Goal: Information Seeking & Learning: Learn about a topic

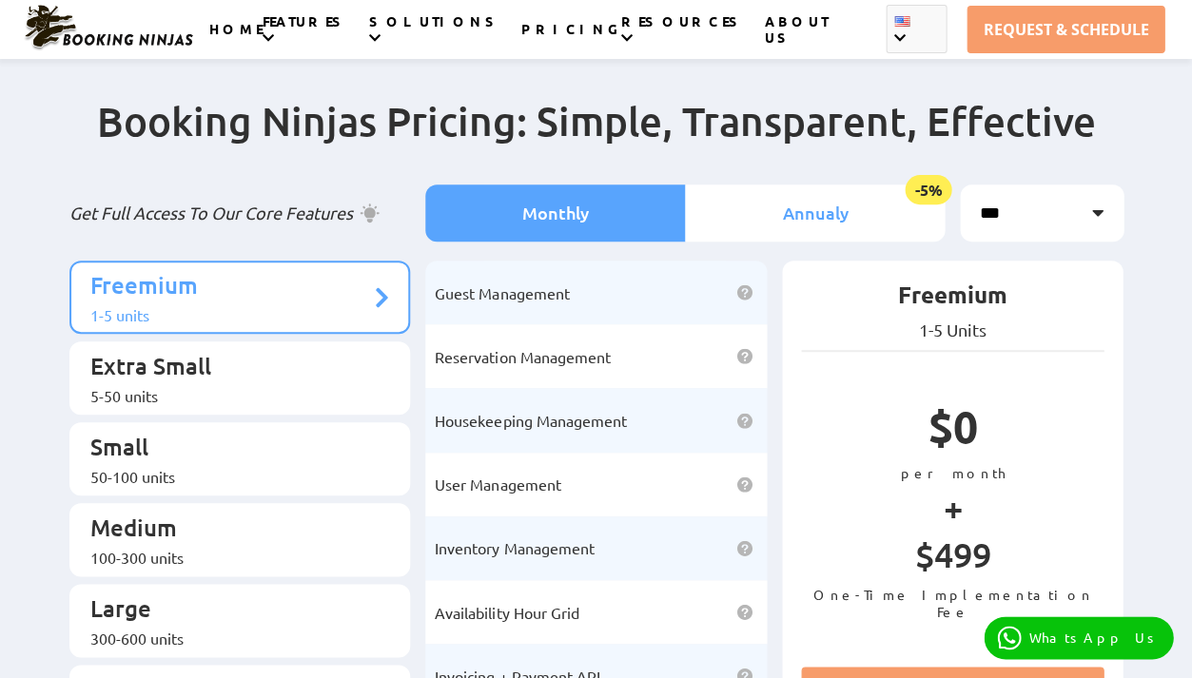
click at [788, 203] on li "Annualy -5%" at bounding box center [815, 213] width 260 height 57
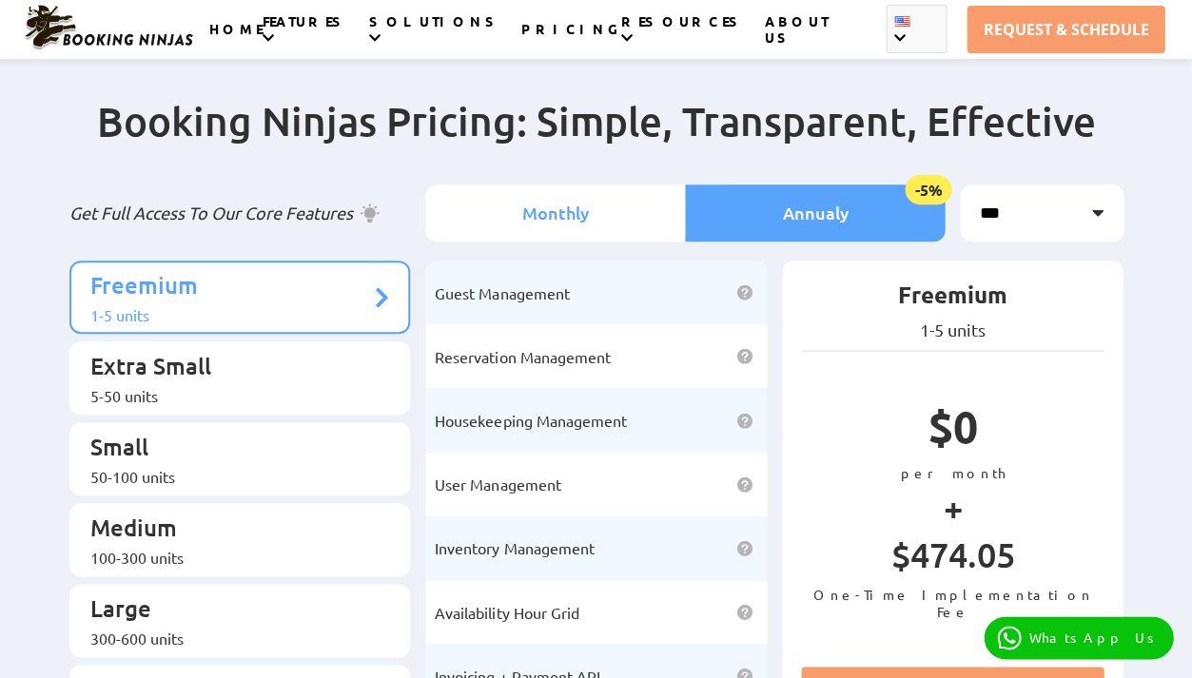
click at [565, 207] on li "Monthly" at bounding box center [555, 213] width 260 height 57
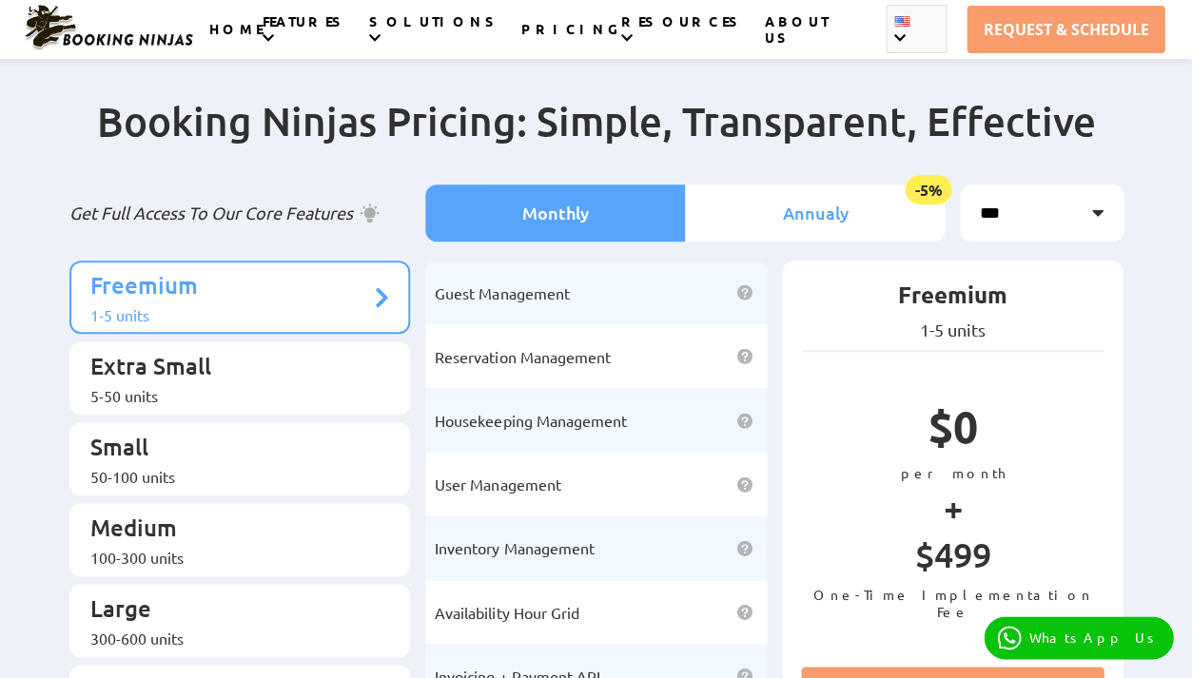
click at [811, 193] on li "Annualy -5%" at bounding box center [815, 213] width 260 height 57
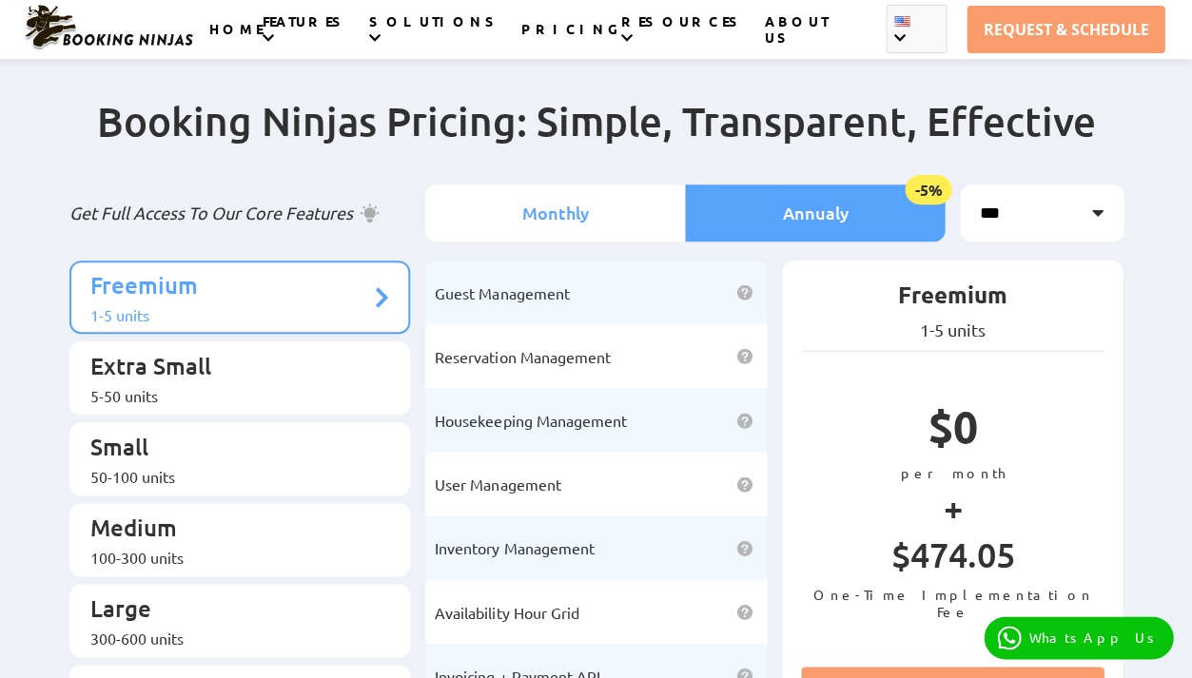
click at [528, 224] on li "Monthly" at bounding box center [555, 213] width 260 height 57
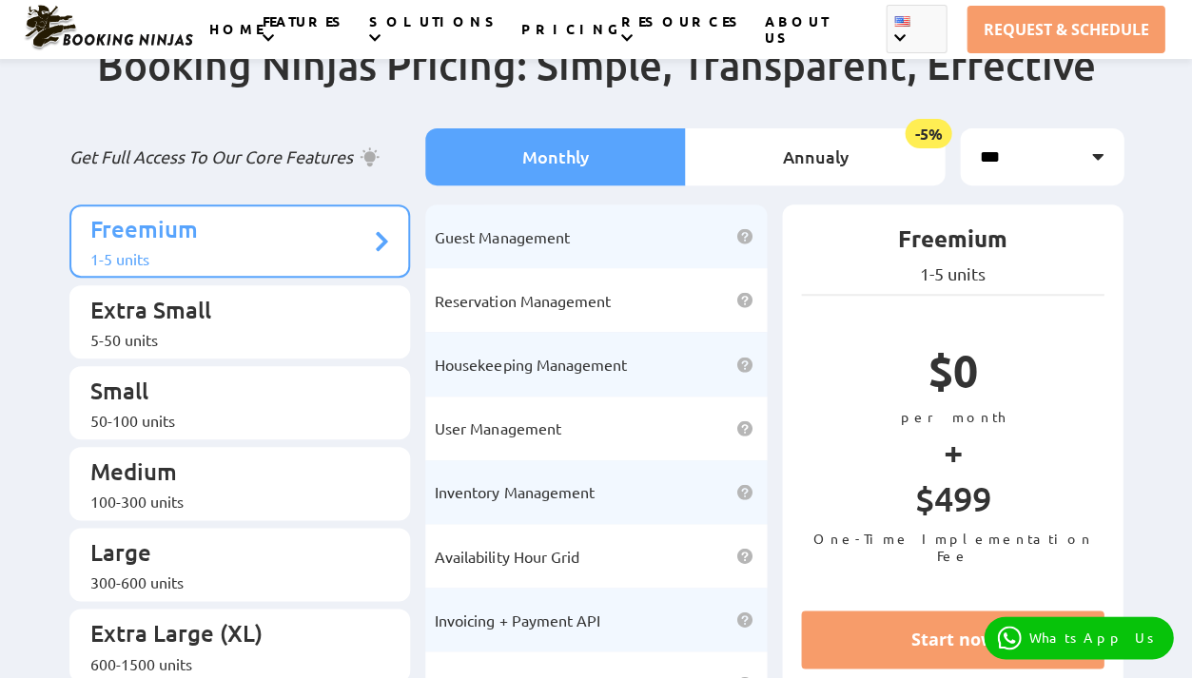
scroll to position [114, 0]
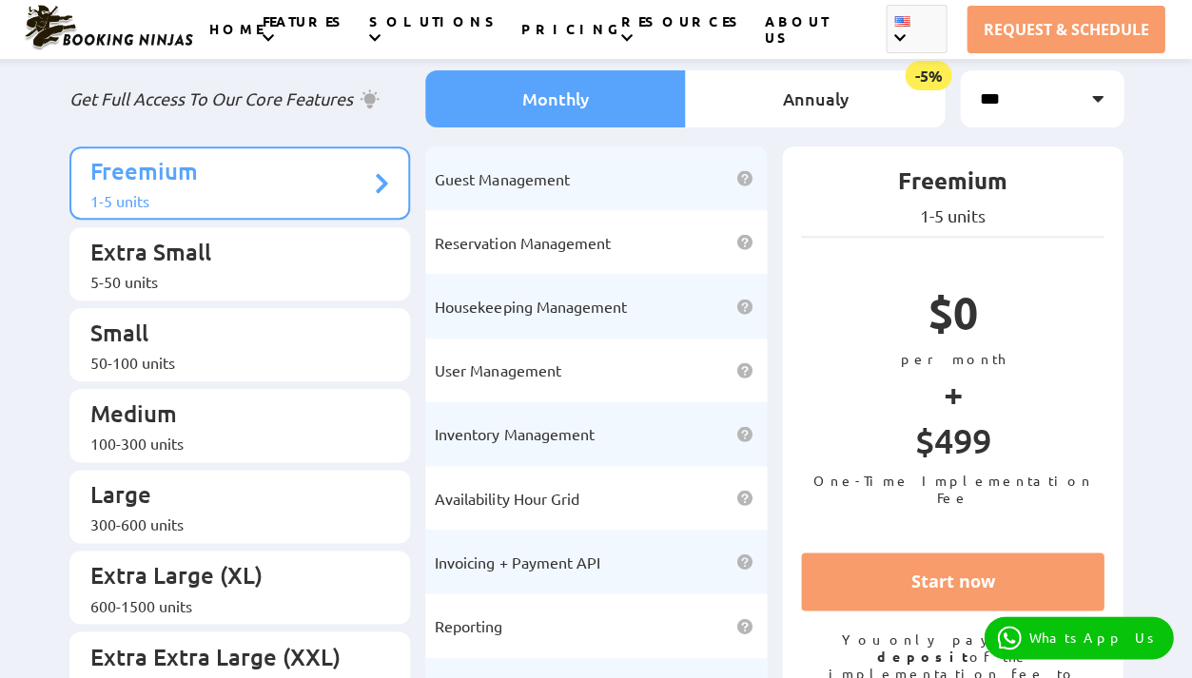
click at [513, 360] on span "User Management" at bounding box center [498, 369] width 126 height 19
click at [507, 297] on span "Housekeeping Management" at bounding box center [530, 306] width 191 height 19
click at [266, 272] on div "5-50 units" at bounding box center [230, 281] width 281 height 19
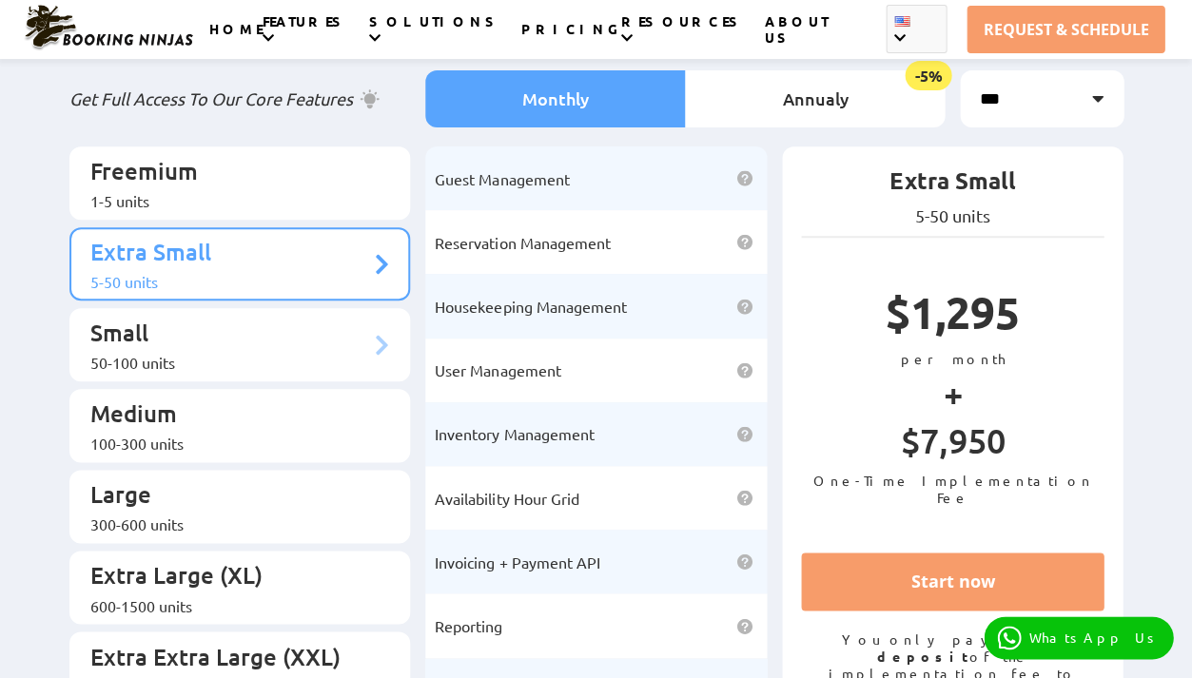
click at [263, 318] on p "Small" at bounding box center [230, 335] width 281 height 35
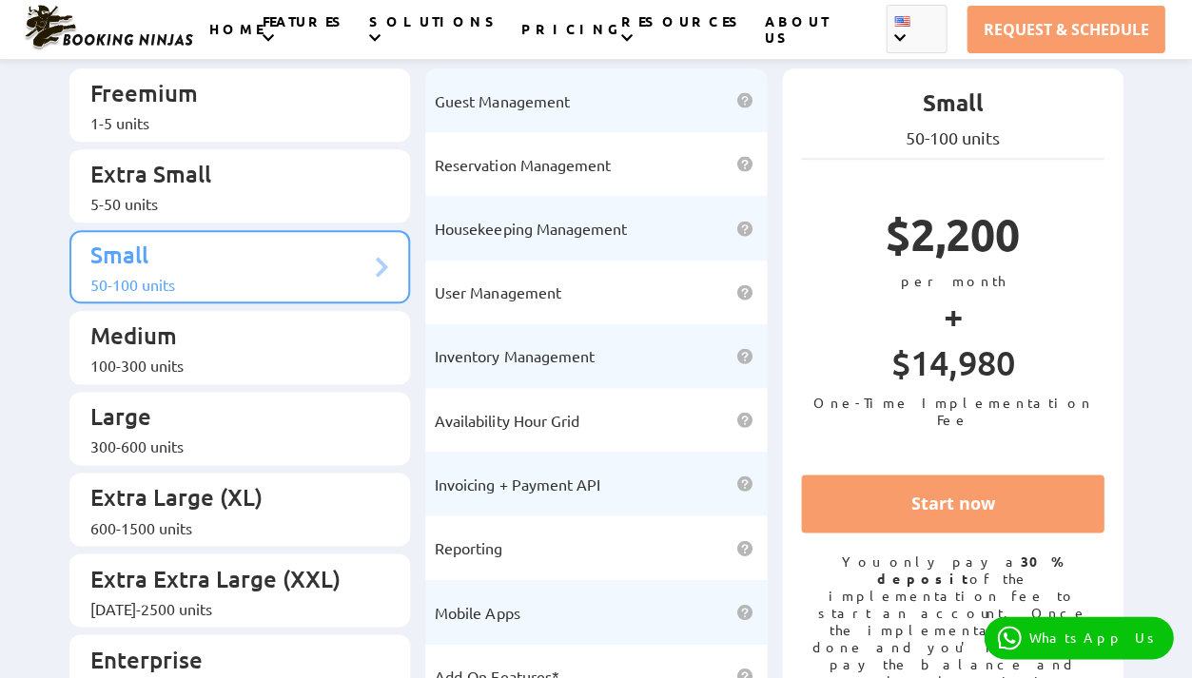
scroll to position [191, 0]
click at [244, 357] on div "100-300 units" at bounding box center [230, 366] width 281 height 19
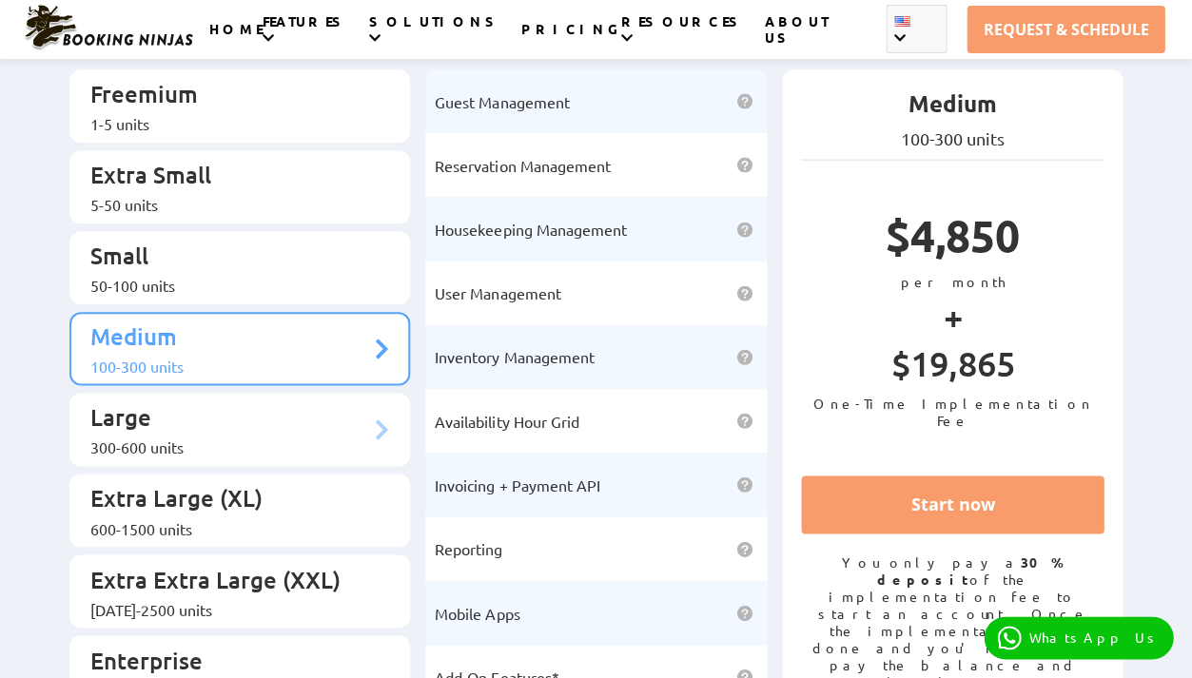
click at [241, 402] on p "Large" at bounding box center [230, 419] width 281 height 35
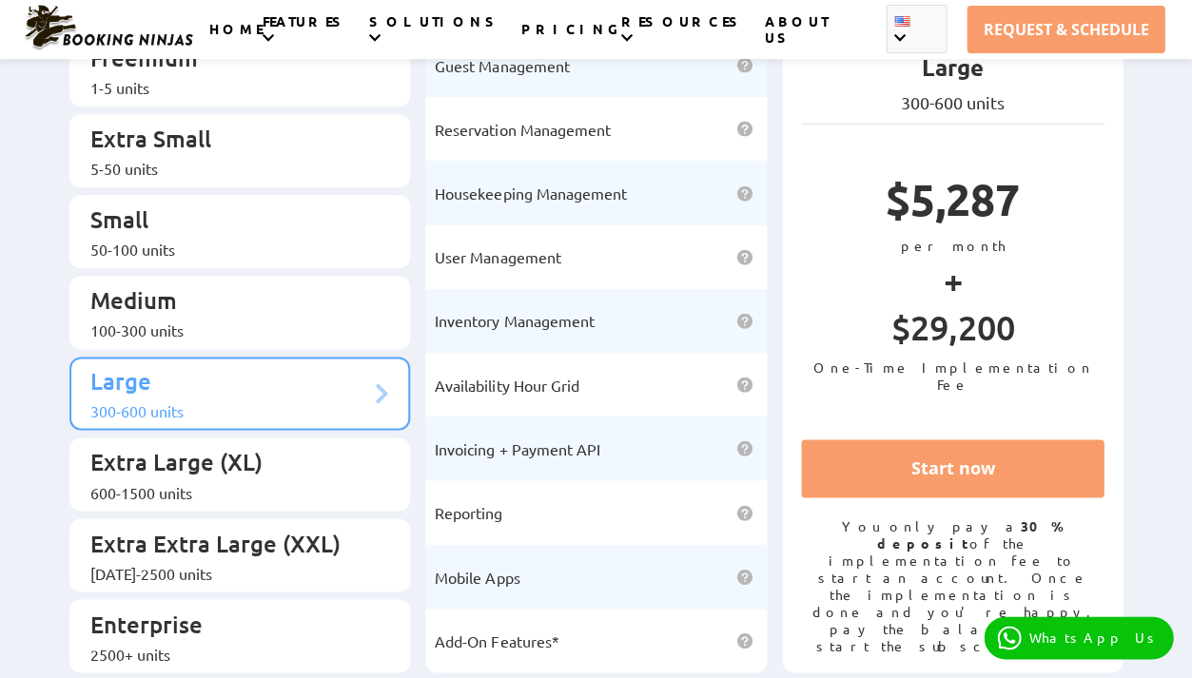
scroll to position [259, 0]
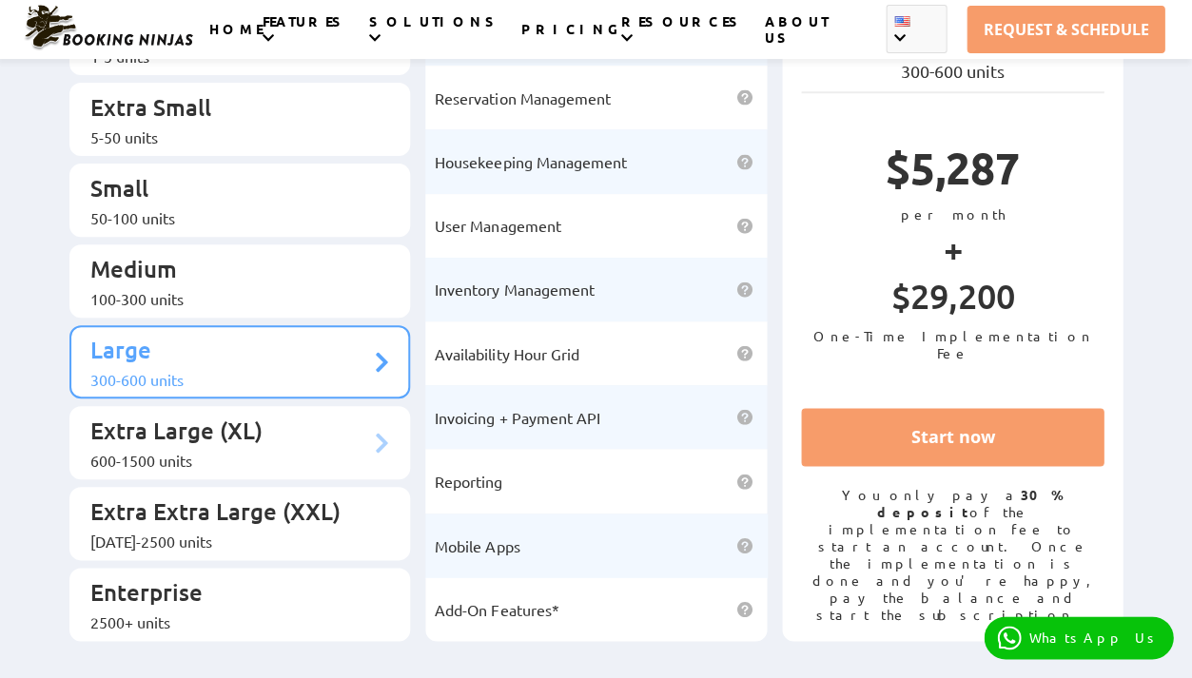
click at [194, 416] on p "Extra Large (XL)" at bounding box center [230, 433] width 281 height 35
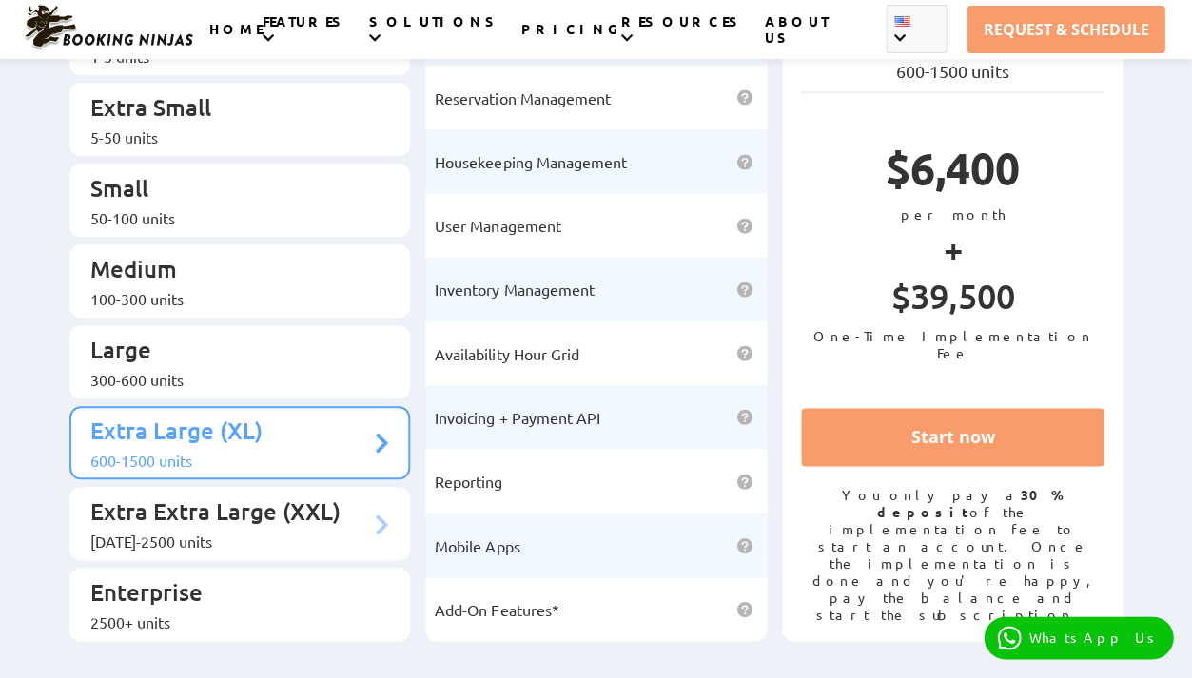
click at [203, 532] on div "[DATE]-2500 units" at bounding box center [230, 541] width 281 height 19
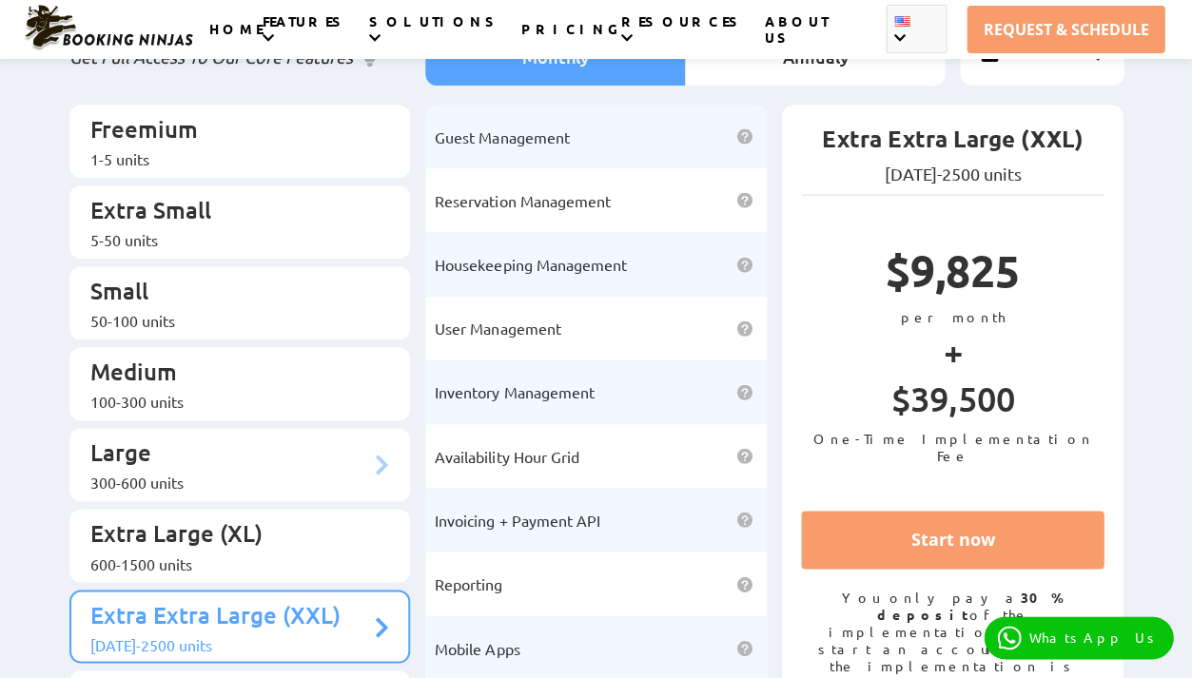
scroll to position [123, 0]
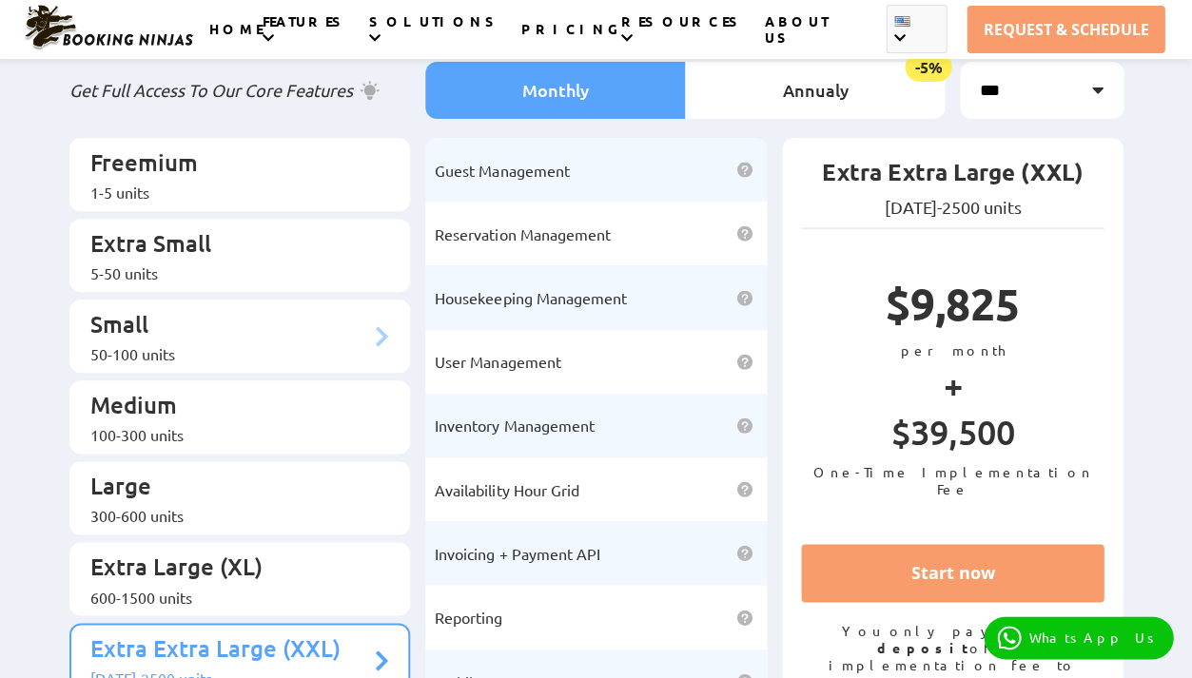
click at [218, 344] on div "50-100 units" at bounding box center [230, 353] width 281 height 19
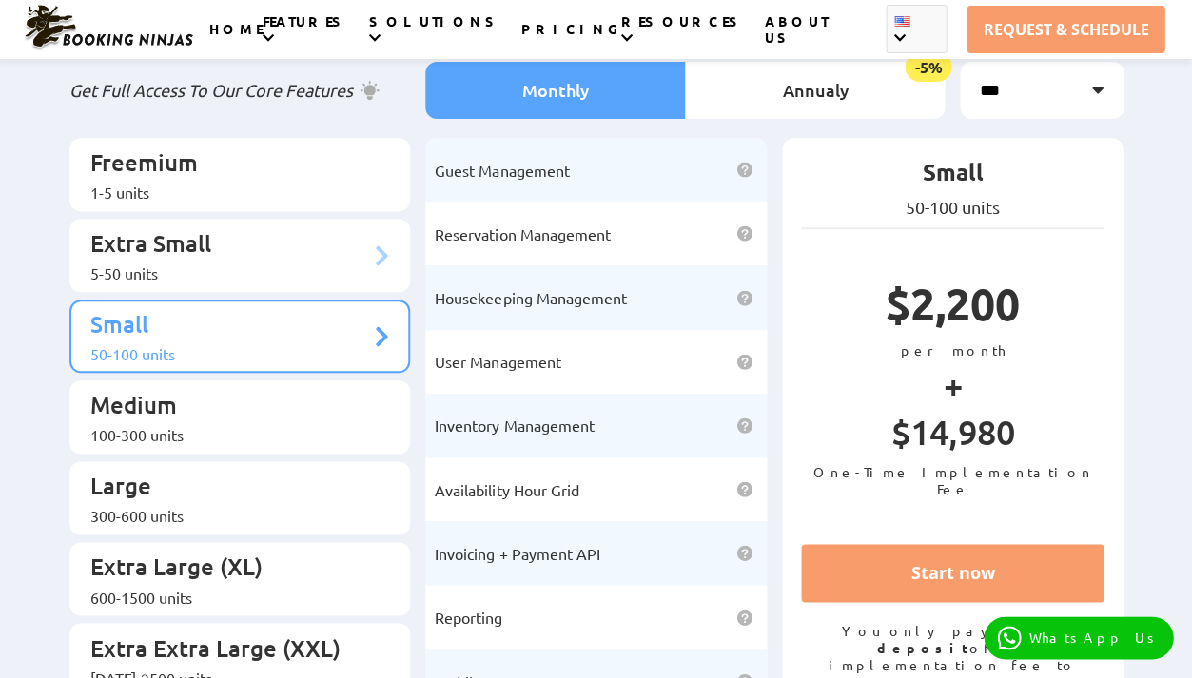
click at [216, 263] on div "5-50 units" at bounding box center [230, 272] width 281 height 19
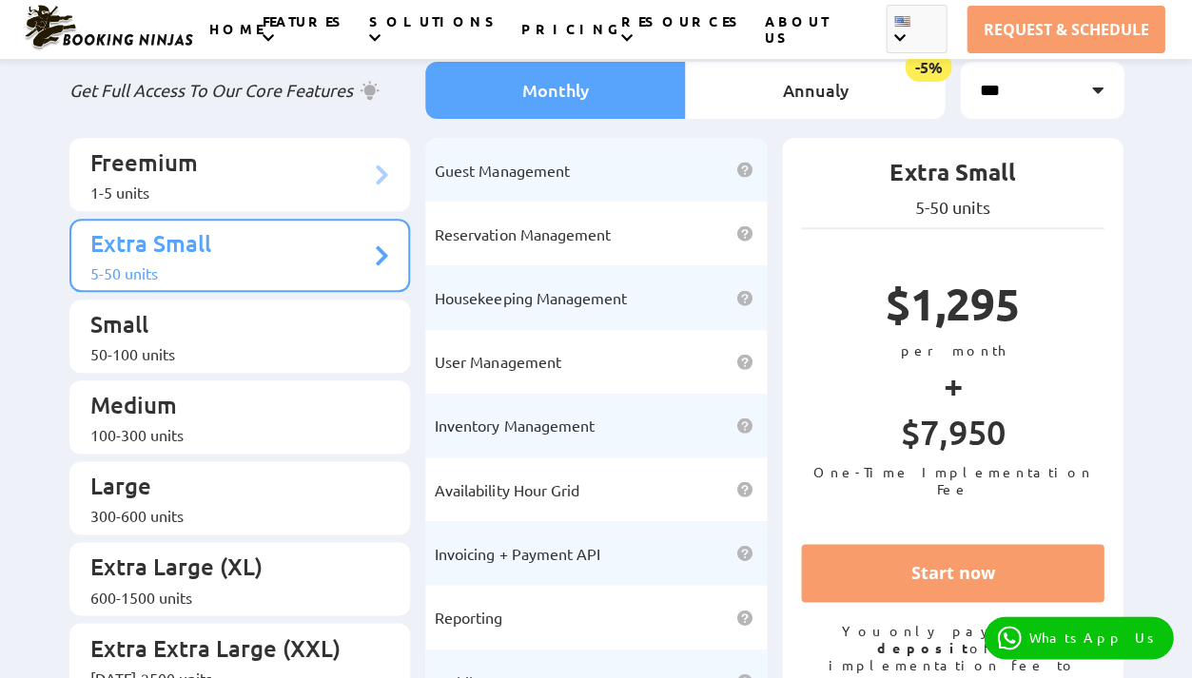
click at [223, 188] on div "1-5 units" at bounding box center [230, 192] width 281 height 19
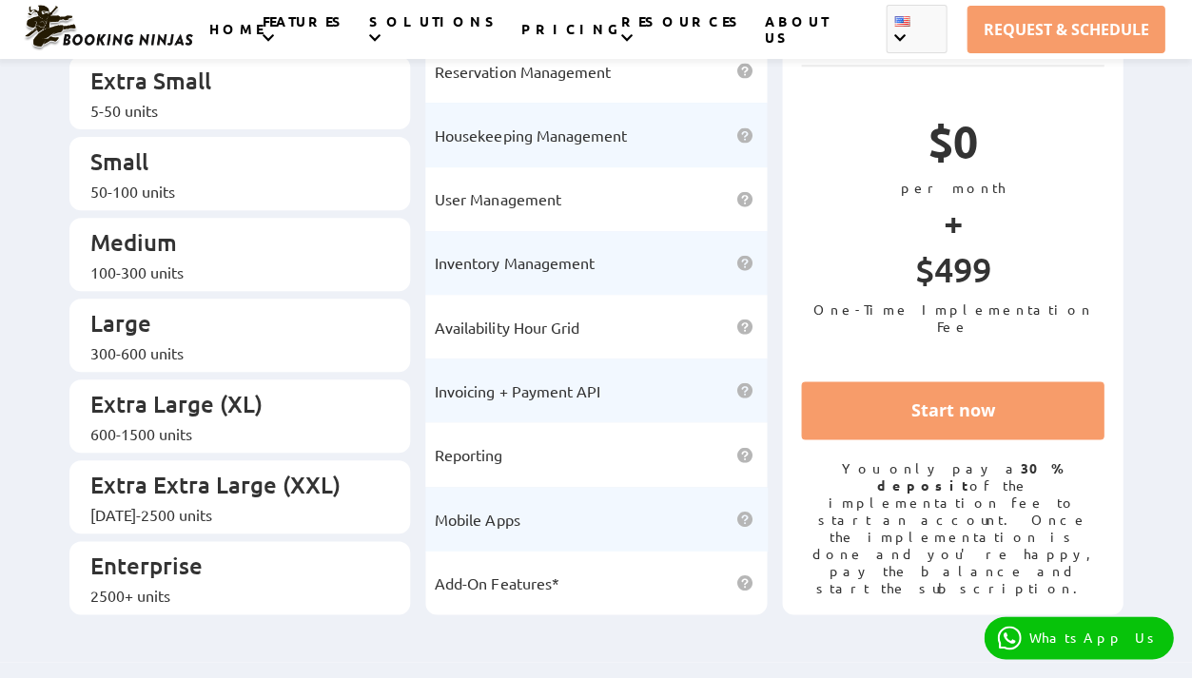
scroll to position [290, 0]
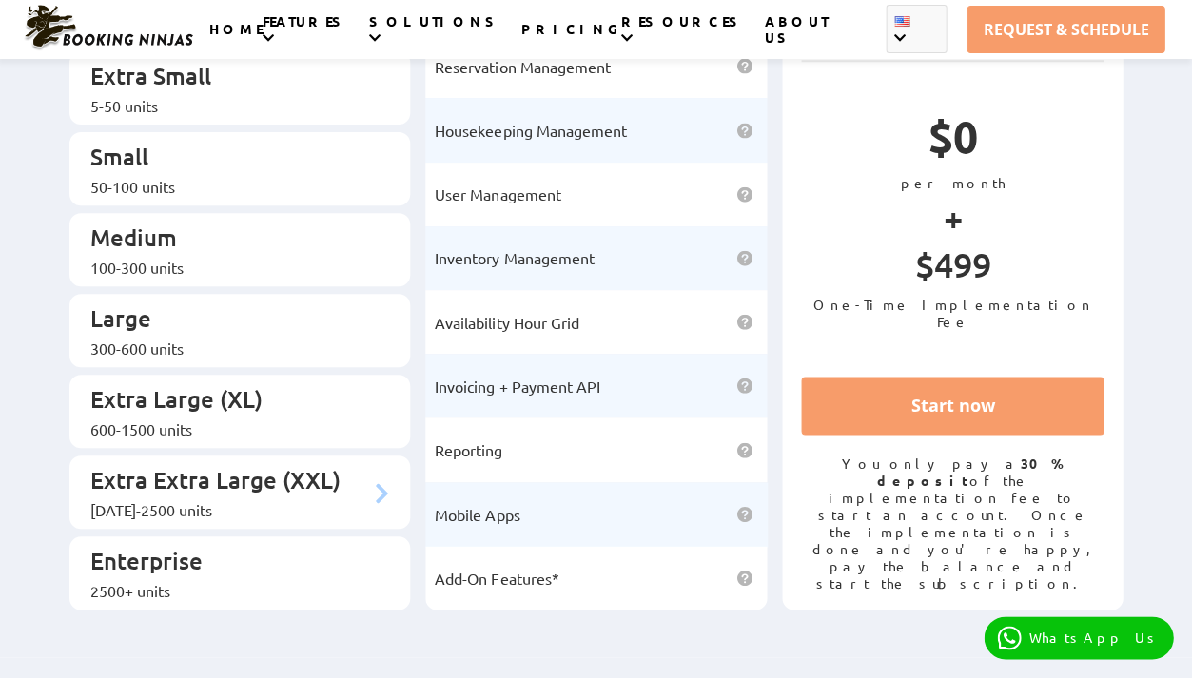
click at [222, 465] on p "Extra Extra Large (XXL)" at bounding box center [230, 482] width 281 height 35
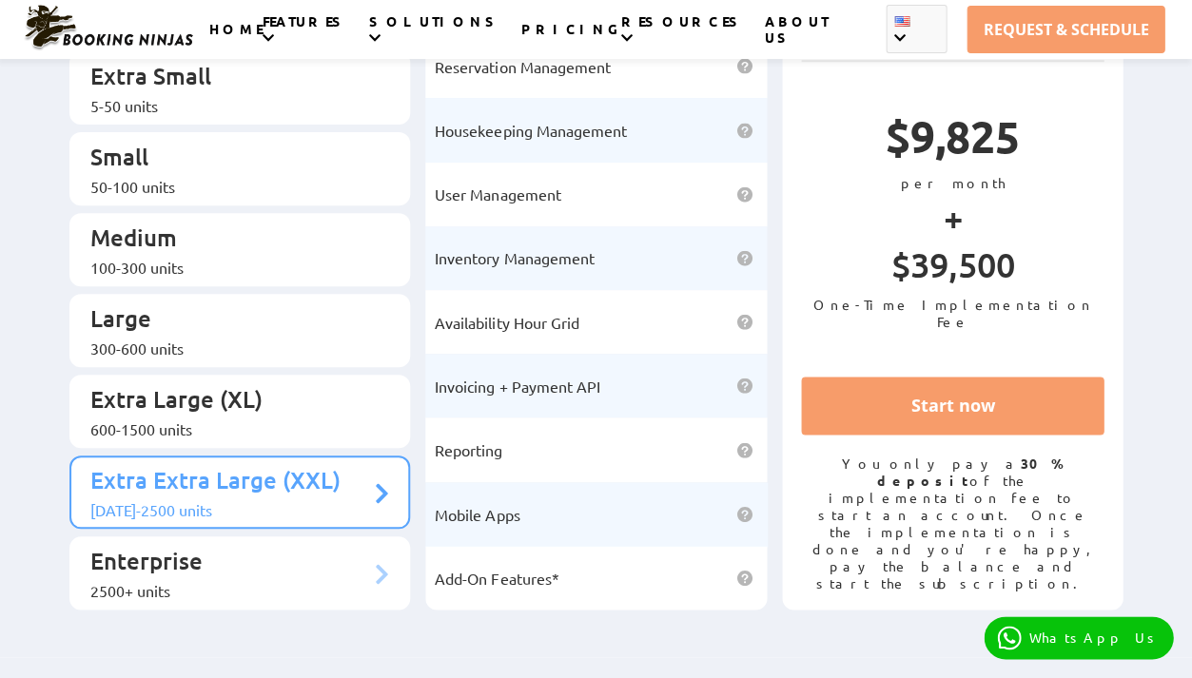
click at [317, 546] on p "Enterprise" at bounding box center [230, 563] width 281 height 35
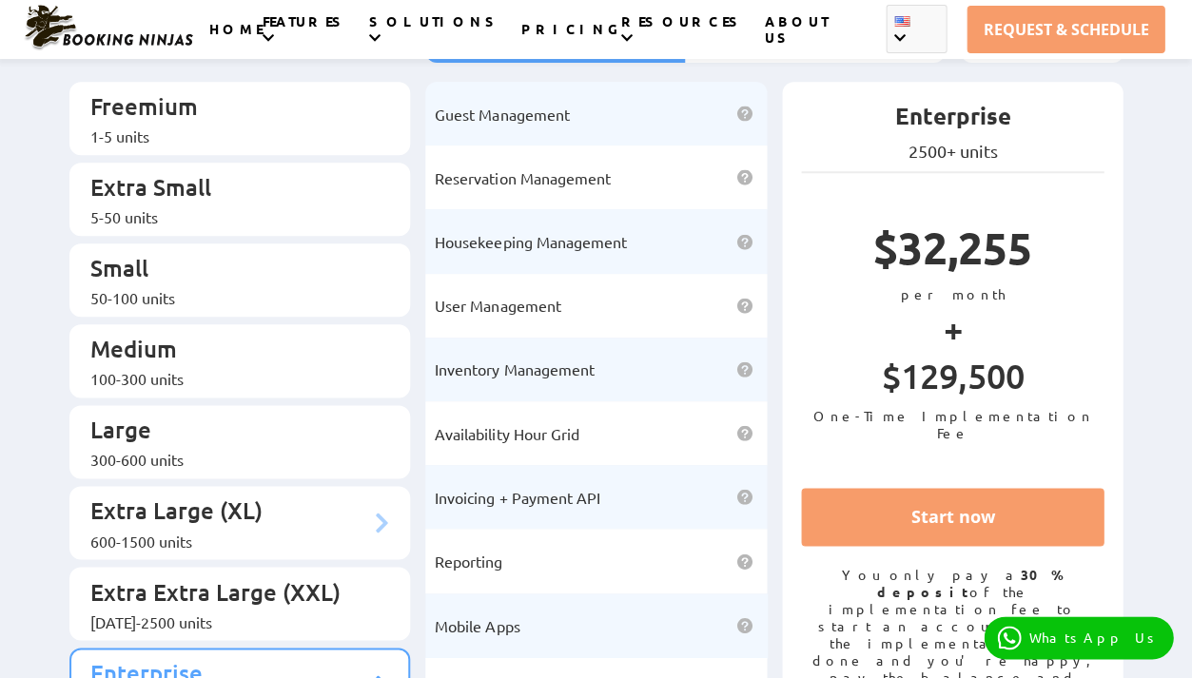
scroll to position [158, 0]
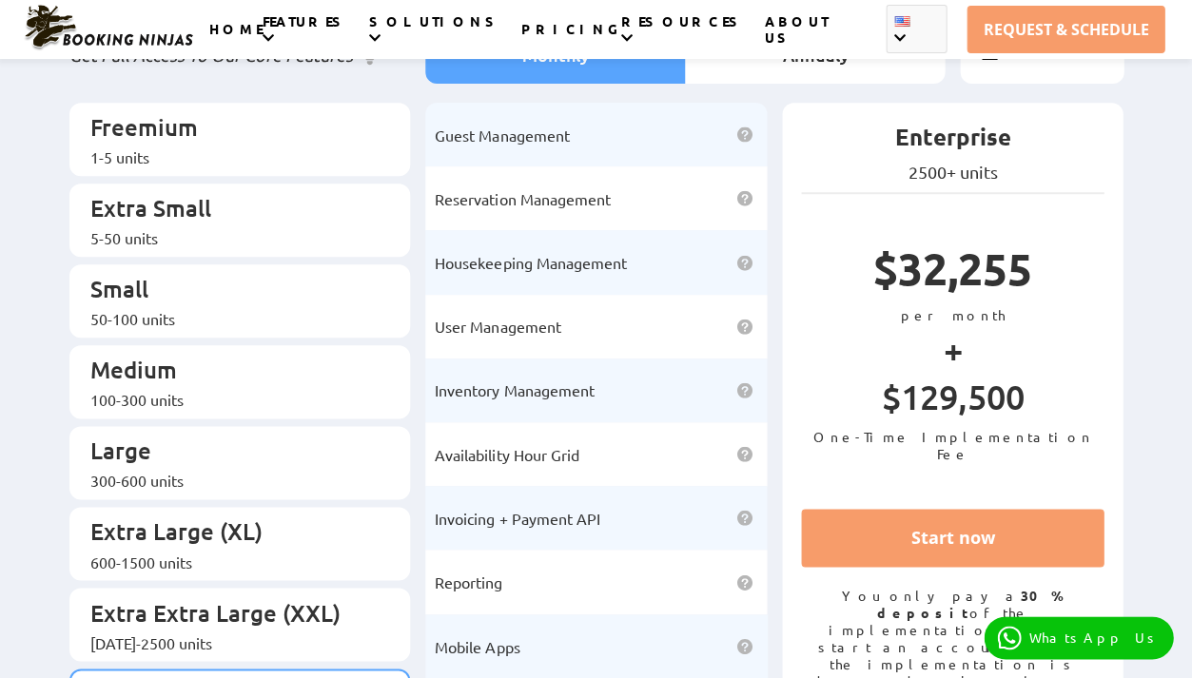
click at [524, 253] on span "Housekeeping Management" at bounding box center [530, 262] width 191 height 19
click at [319, 229] on li "Extra Small 5-50 units" at bounding box center [239, 220] width 341 height 73
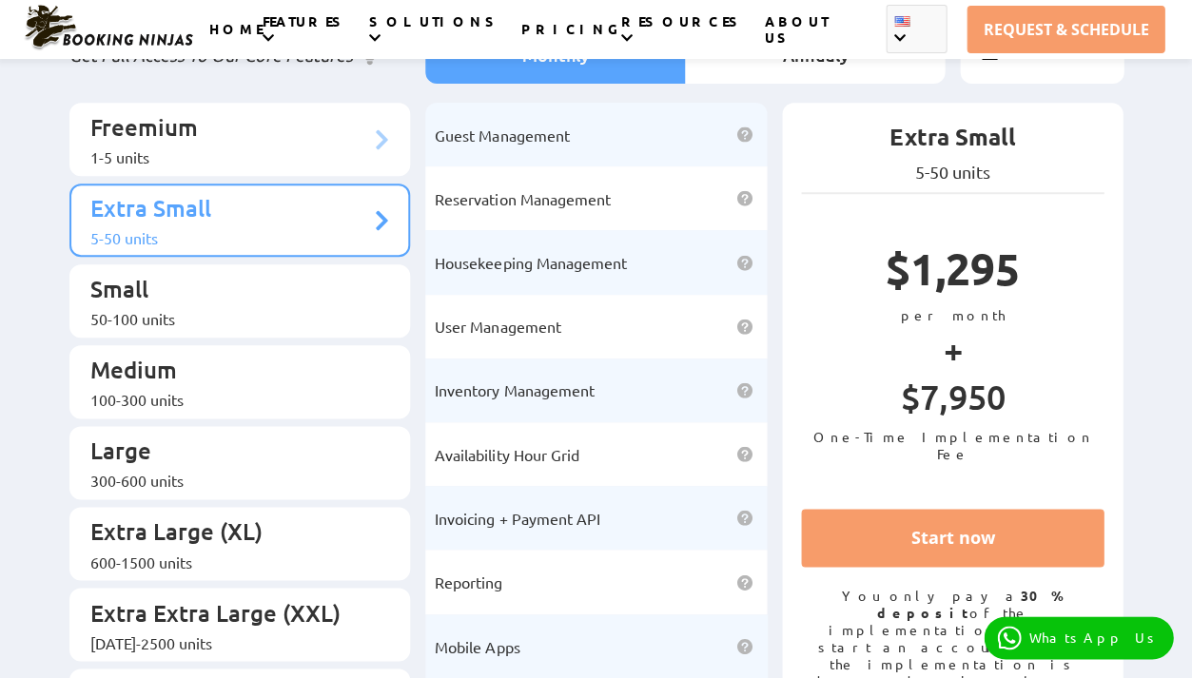
click at [391, 119] on li "Freemium 1-5 units" at bounding box center [239, 139] width 341 height 73
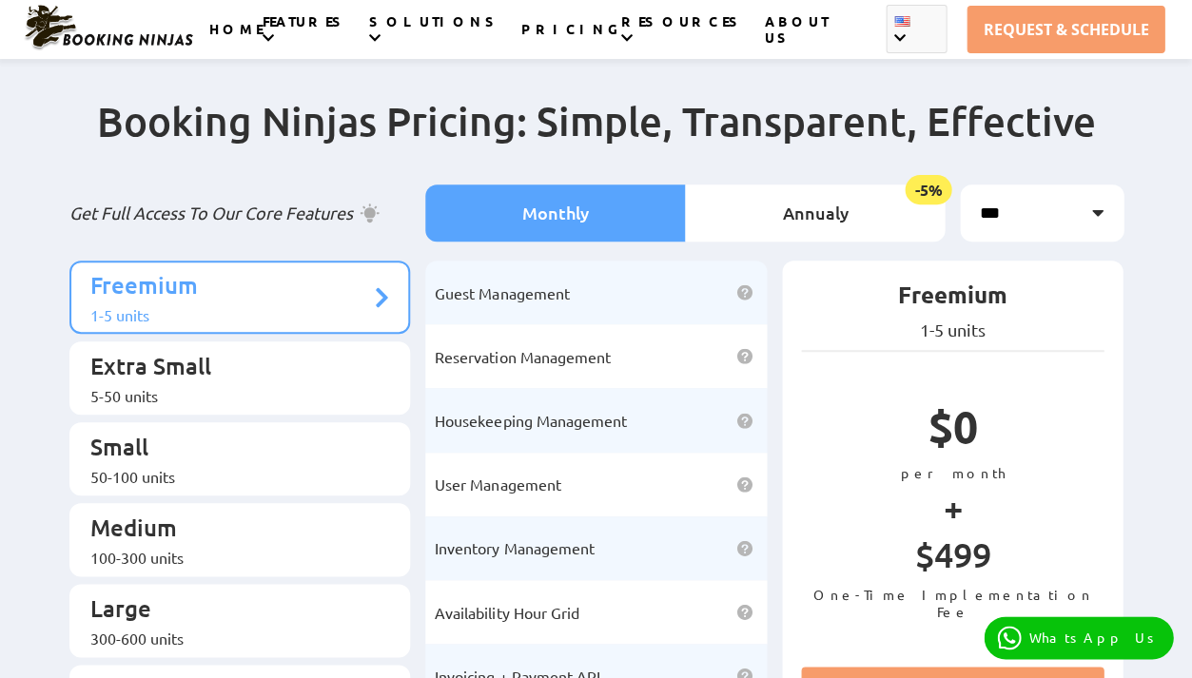
scroll to position [0, 0]
click at [279, 341] on li "Extra Small 5-50 units" at bounding box center [239, 377] width 341 height 73
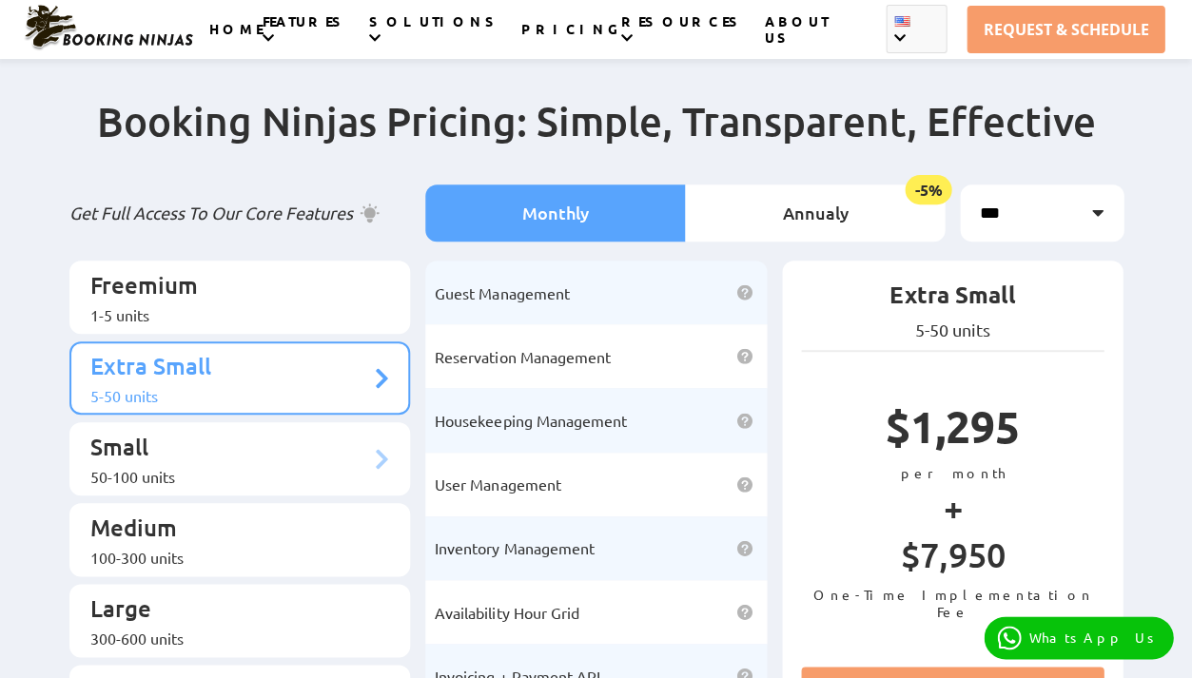
click at [268, 436] on p "Small" at bounding box center [230, 449] width 281 height 35
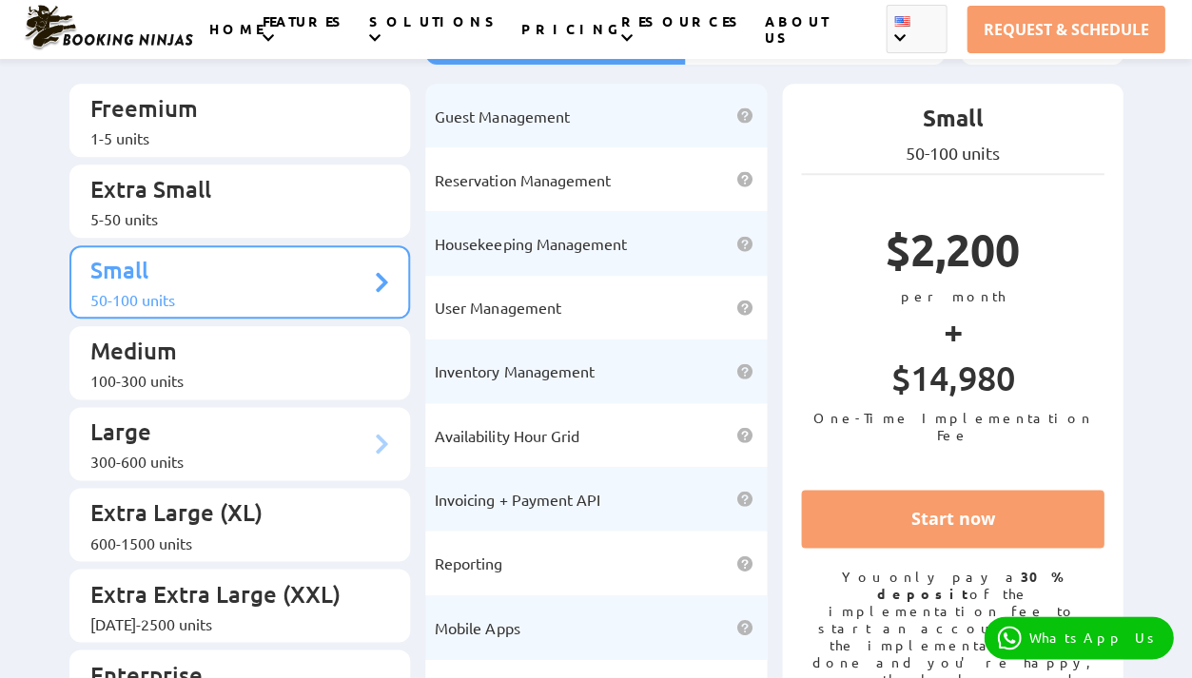
click at [268, 436] on li "Large 300-600 units" at bounding box center [239, 443] width 341 height 73
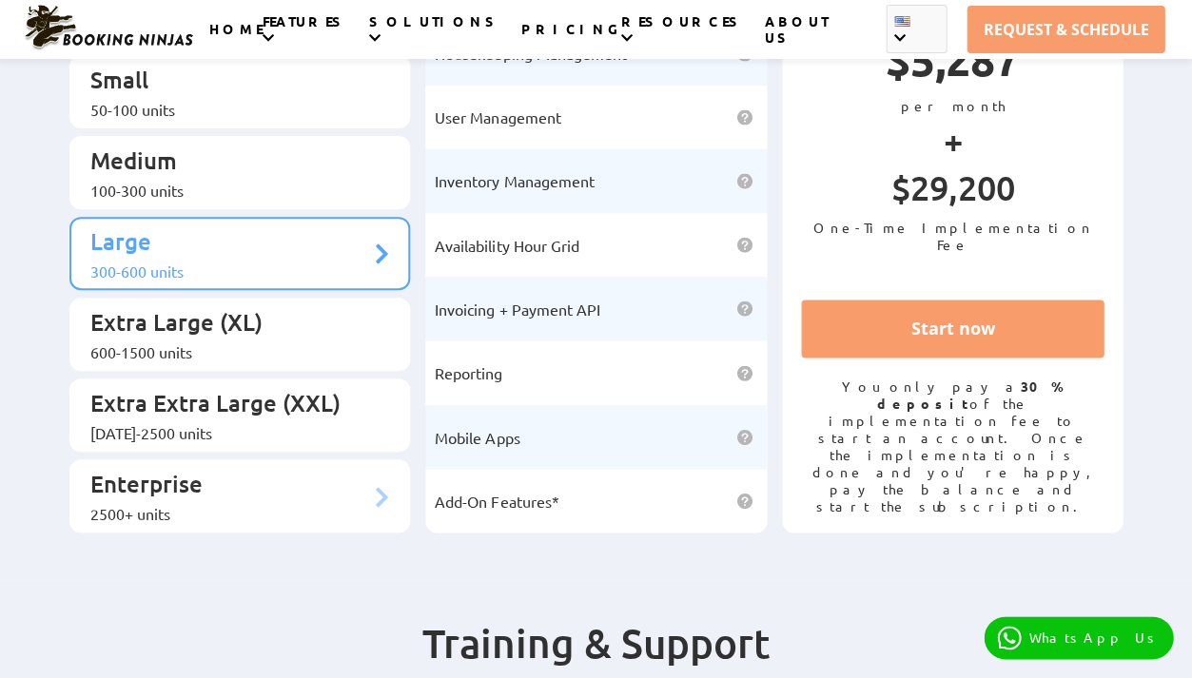
click at [266, 469] on p "Enterprise" at bounding box center [230, 486] width 281 height 35
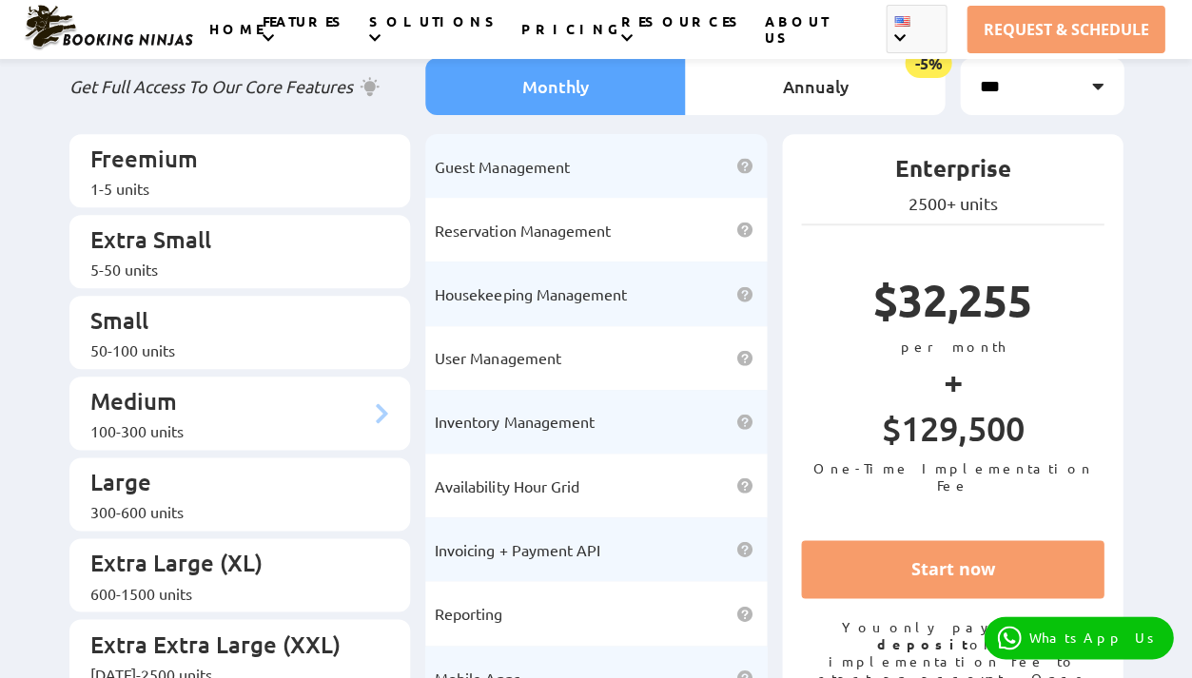
scroll to position [127, 0]
click at [266, 458] on li "Large 300-600 units" at bounding box center [239, 494] width 341 height 73
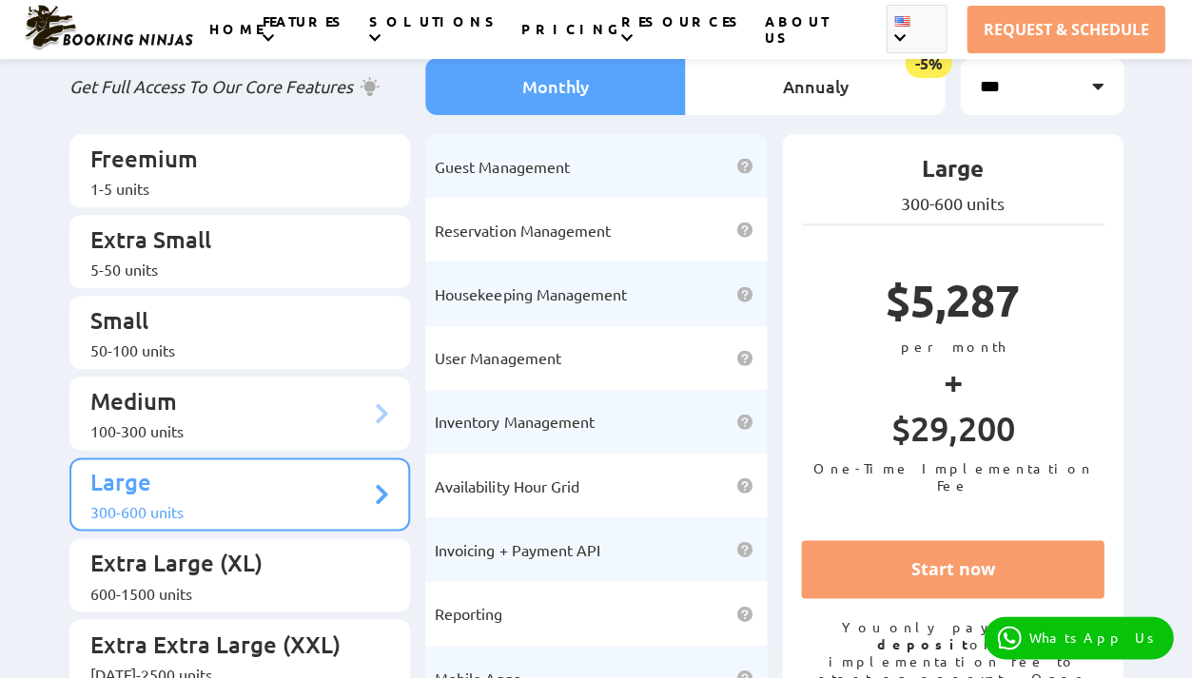
click at [266, 386] on p "Medium" at bounding box center [230, 403] width 281 height 35
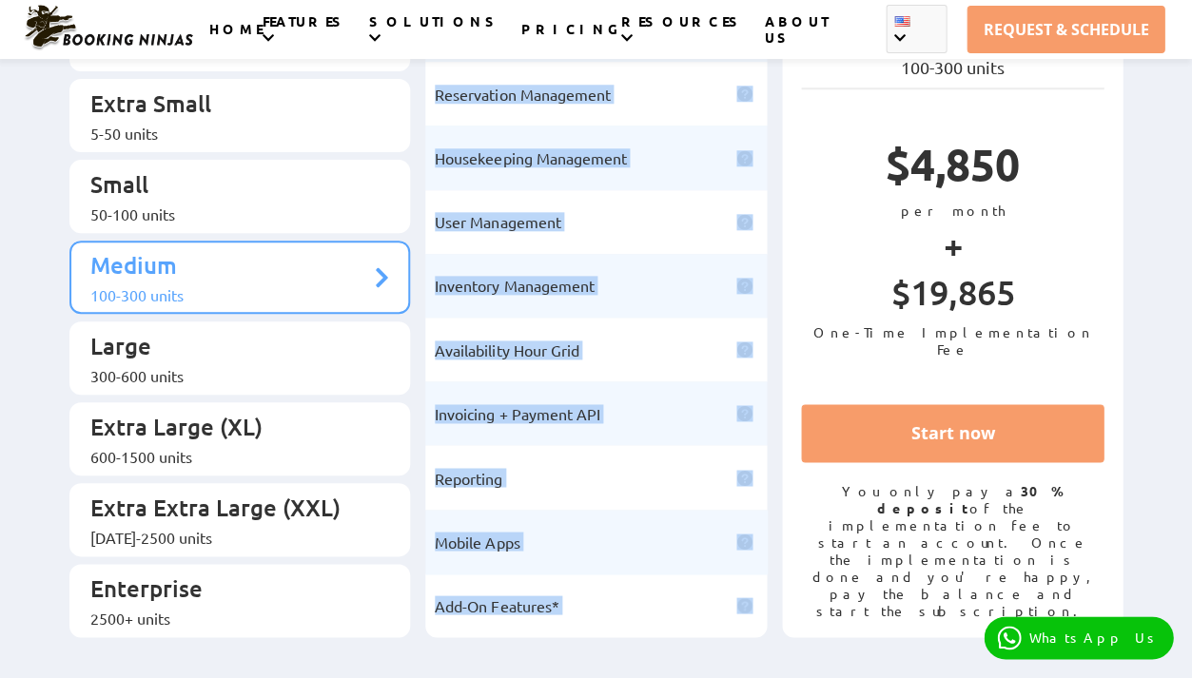
scroll to position [310, 0]
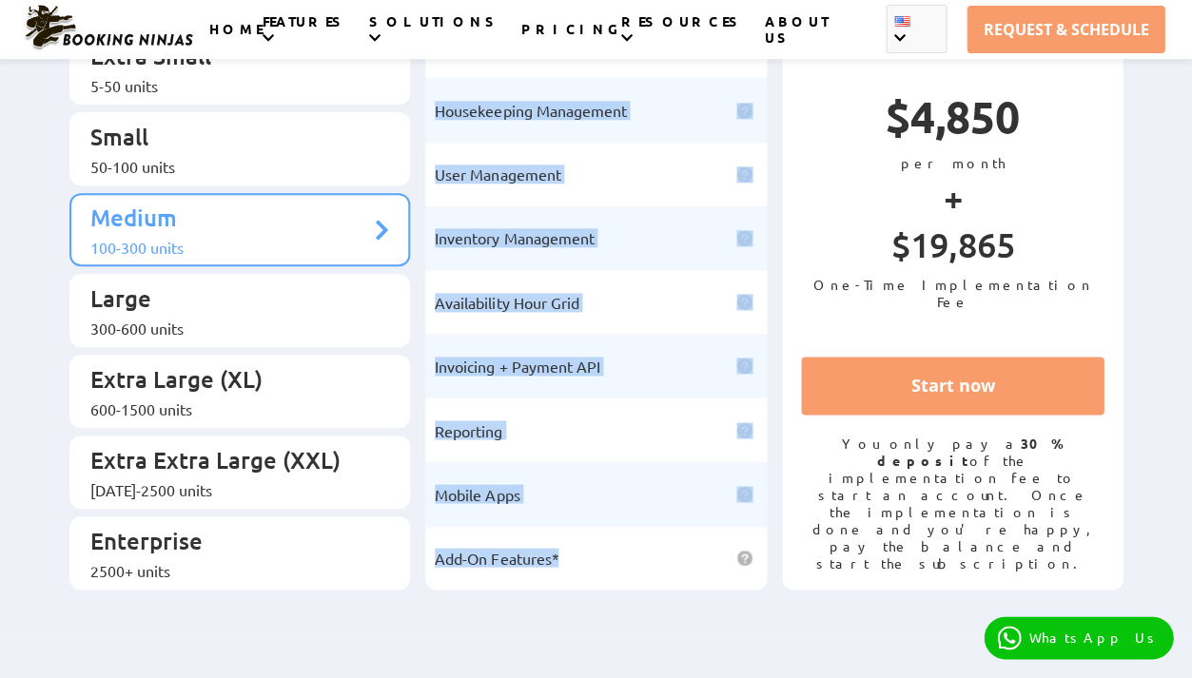
drag, startPoint x: 434, startPoint y: 162, endPoint x: 587, endPoint y: 524, distance: 393.4
click at [587, 524] on ul "Guest Management Gain full control of managing your guests by leveraging our mo…" at bounding box center [595, 270] width 341 height 639
copy ul "Guest Management Gain full control of managing your guests by leveraging our mo…"
click at [226, 445] on p "Extra Extra Large (XXL)" at bounding box center [230, 462] width 281 height 35
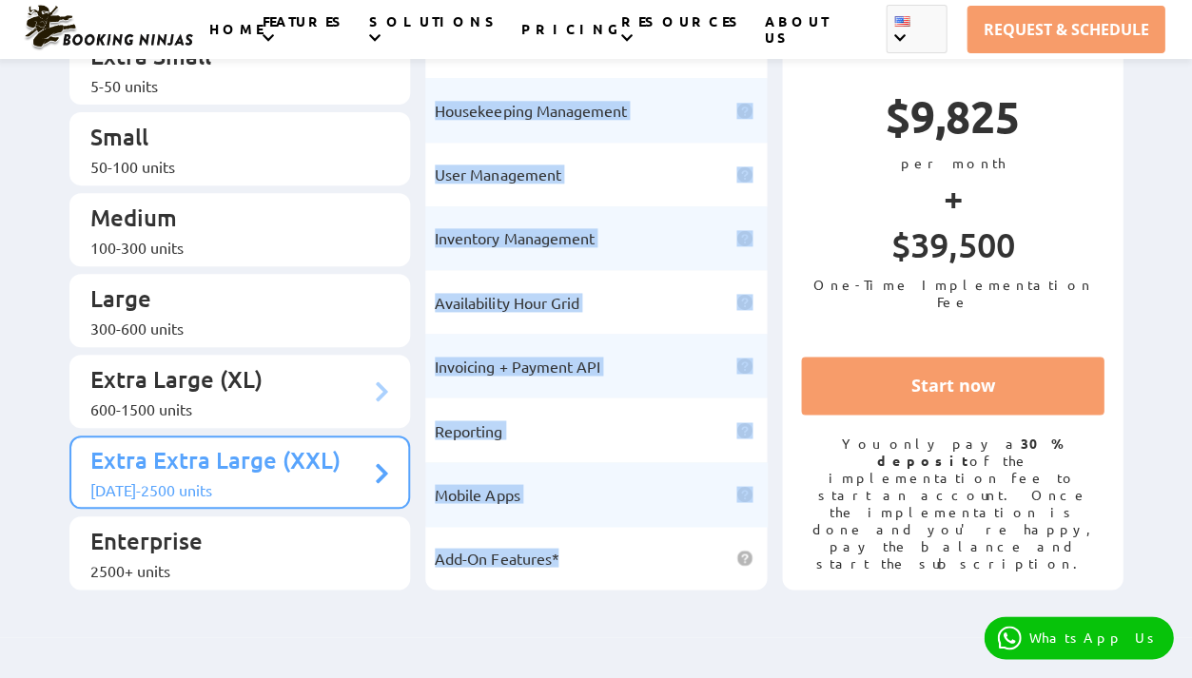
click at [300, 364] on p "Extra Large (XL)" at bounding box center [230, 381] width 281 height 35
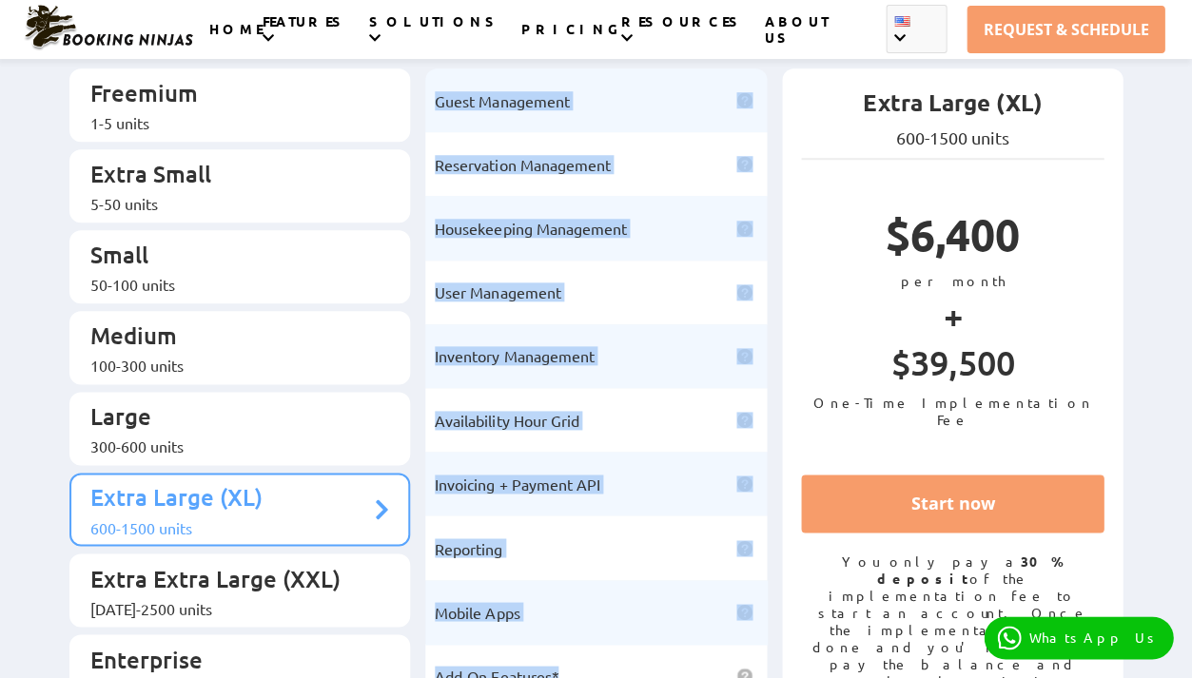
scroll to position [218, 0]
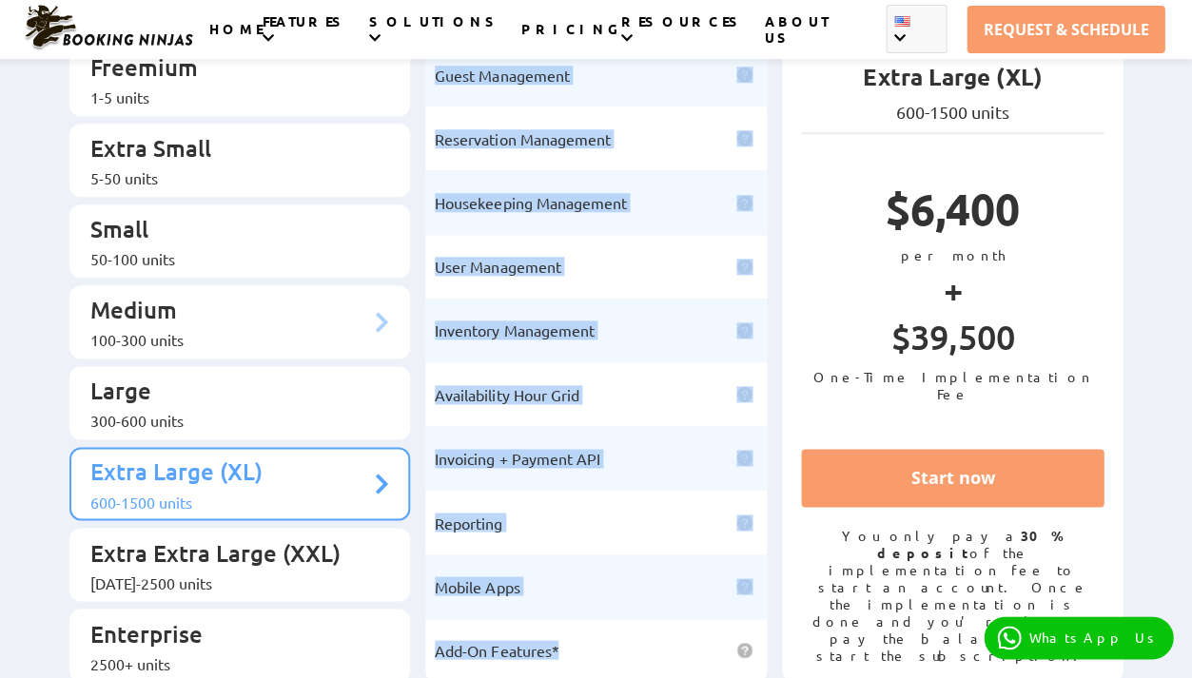
click at [236, 300] on p "Medium" at bounding box center [230, 312] width 281 height 35
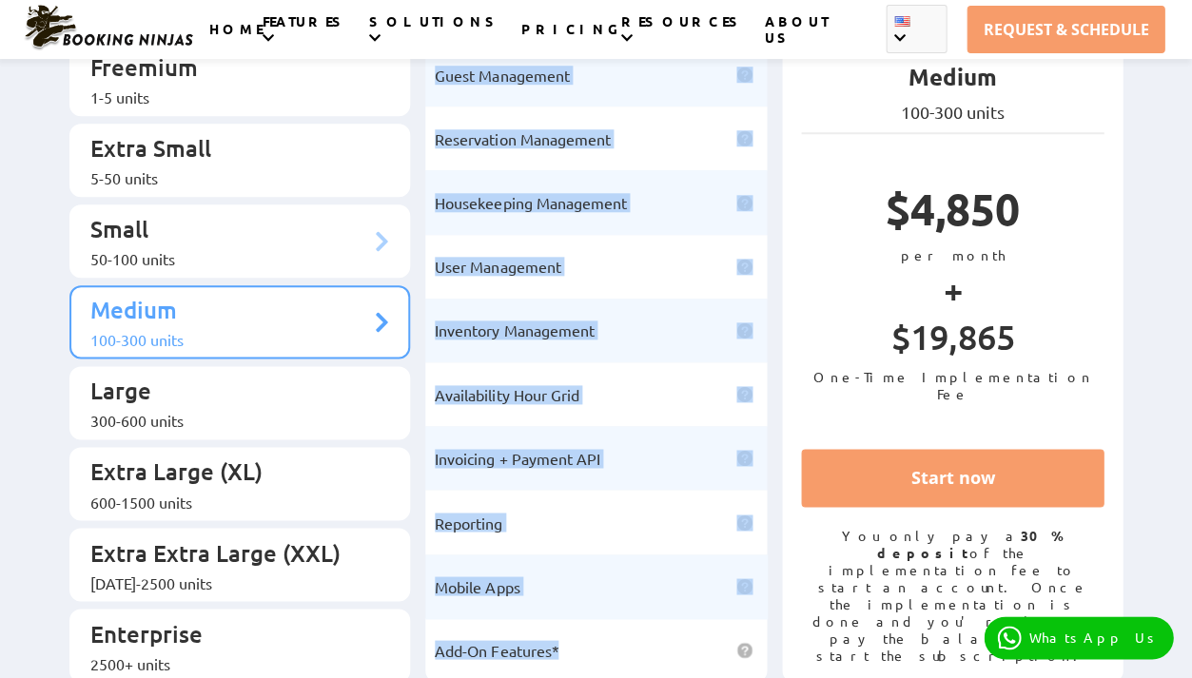
click at [224, 219] on p "Small" at bounding box center [230, 231] width 281 height 35
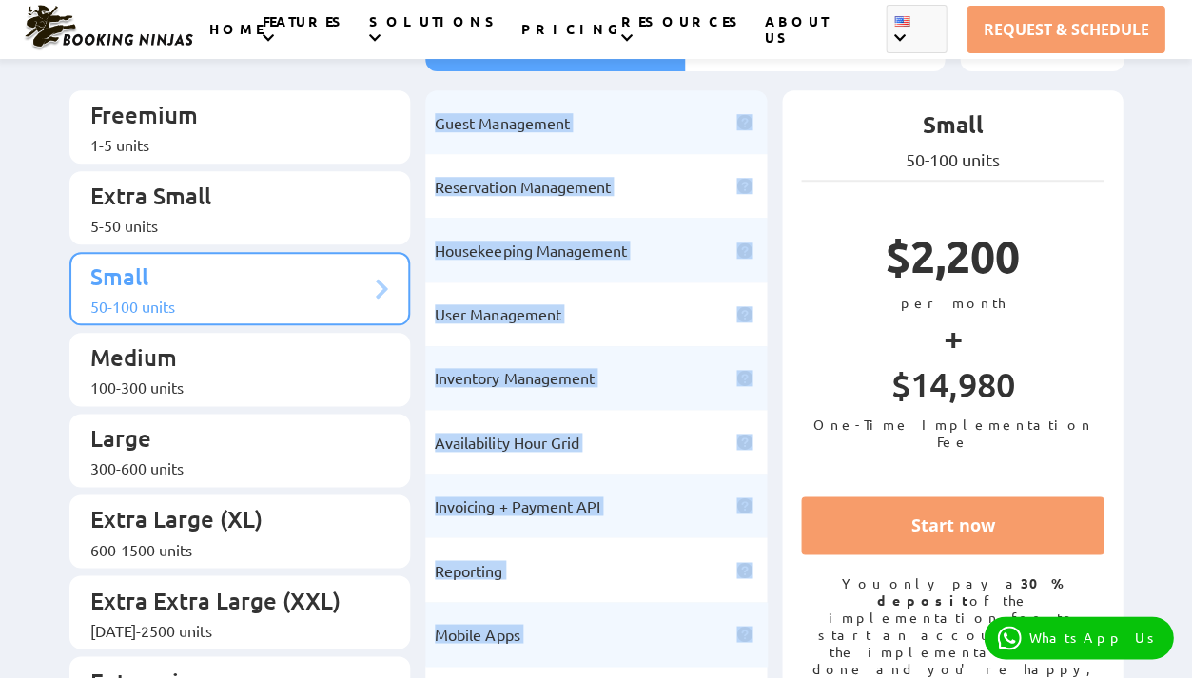
scroll to position [169, 0]
click at [203, 198] on p "Extra Small" at bounding box center [230, 199] width 281 height 35
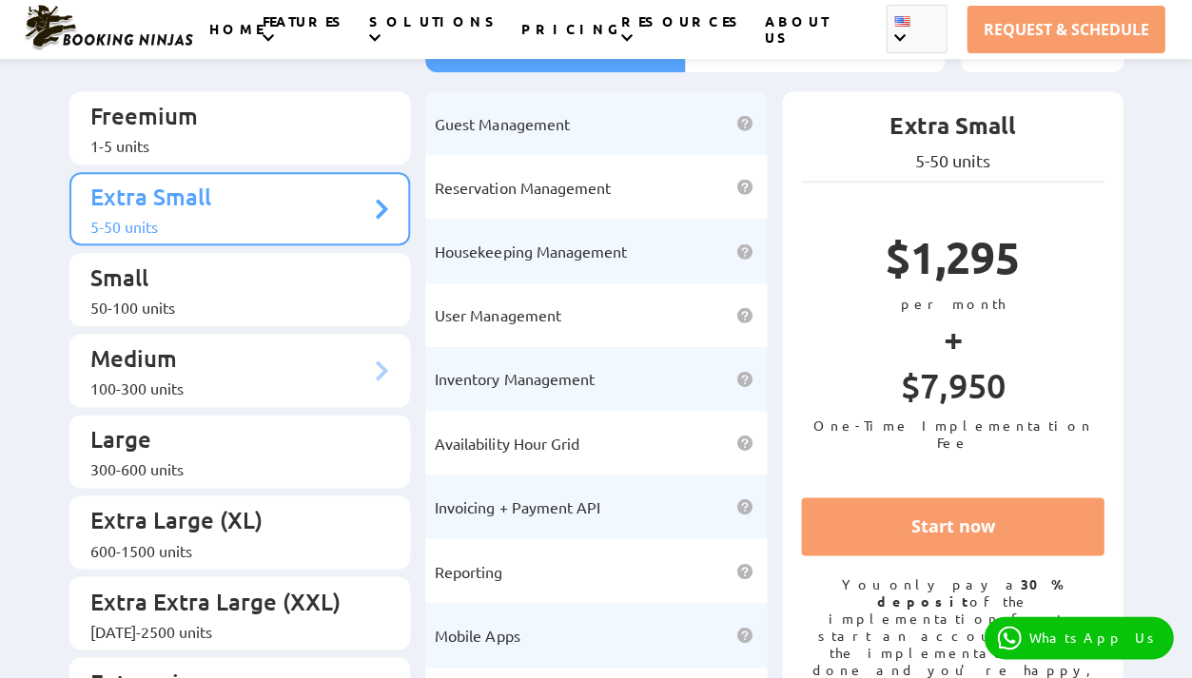
click at [208, 348] on p "Medium" at bounding box center [230, 360] width 281 height 35
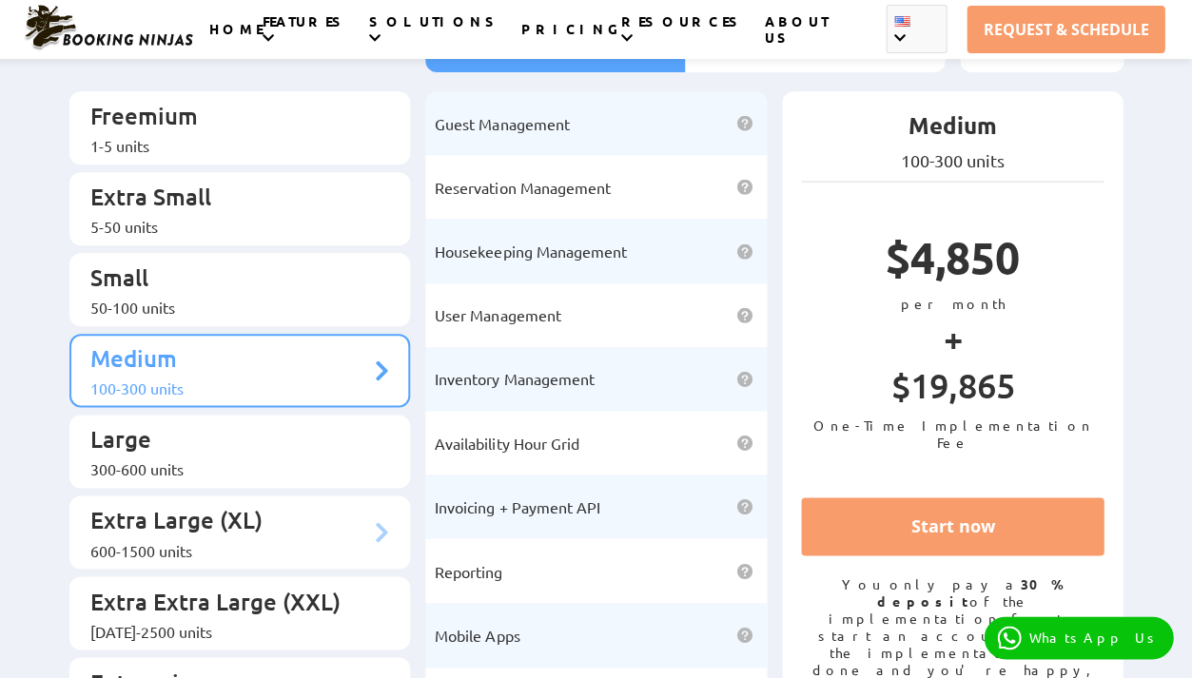
click at [195, 505] on p "Extra Large (XL)" at bounding box center [230, 522] width 281 height 35
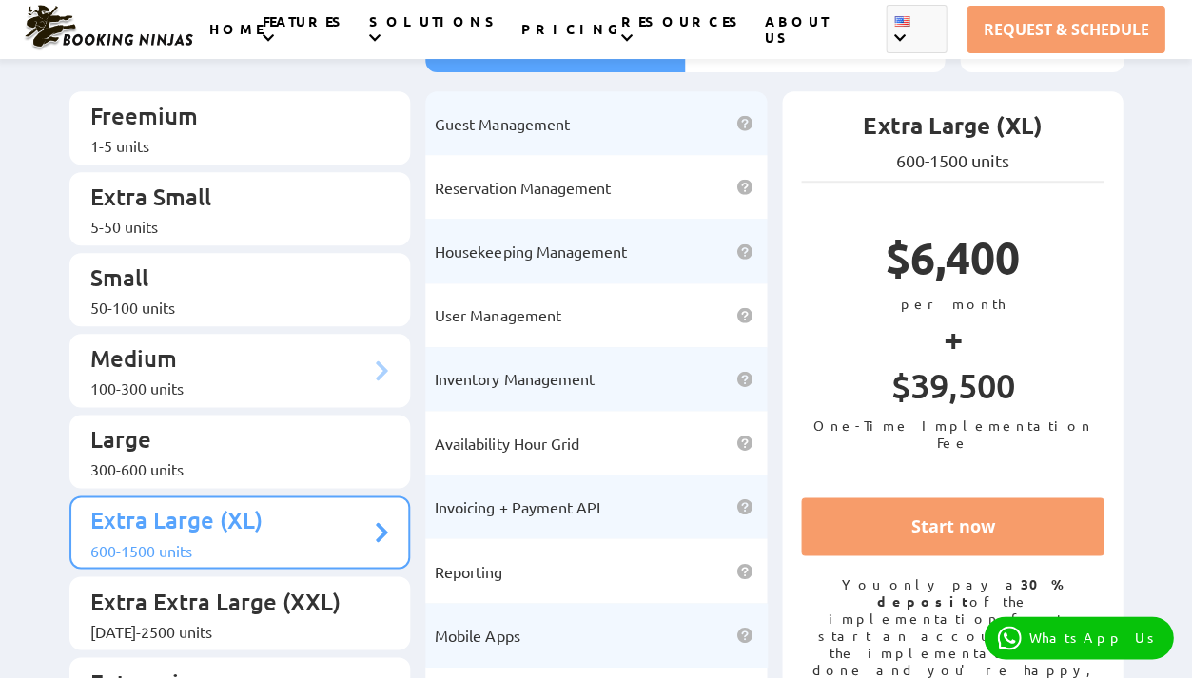
drag, startPoint x: 88, startPoint y: 101, endPoint x: 205, endPoint y: 372, distance: 294.9
click at [205, 372] on ul "Freemium 1-5 units Extra Small 5-50 units Small 50-100 units Medium Large" at bounding box center [239, 410] width 341 height 639
drag, startPoint x: 94, startPoint y: 109, endPoint x: 123, endPoint y: 109, distance: 28.5
click at [123, 109] on p "Freemium" at bounding box center [230, 118] width 281 height 35
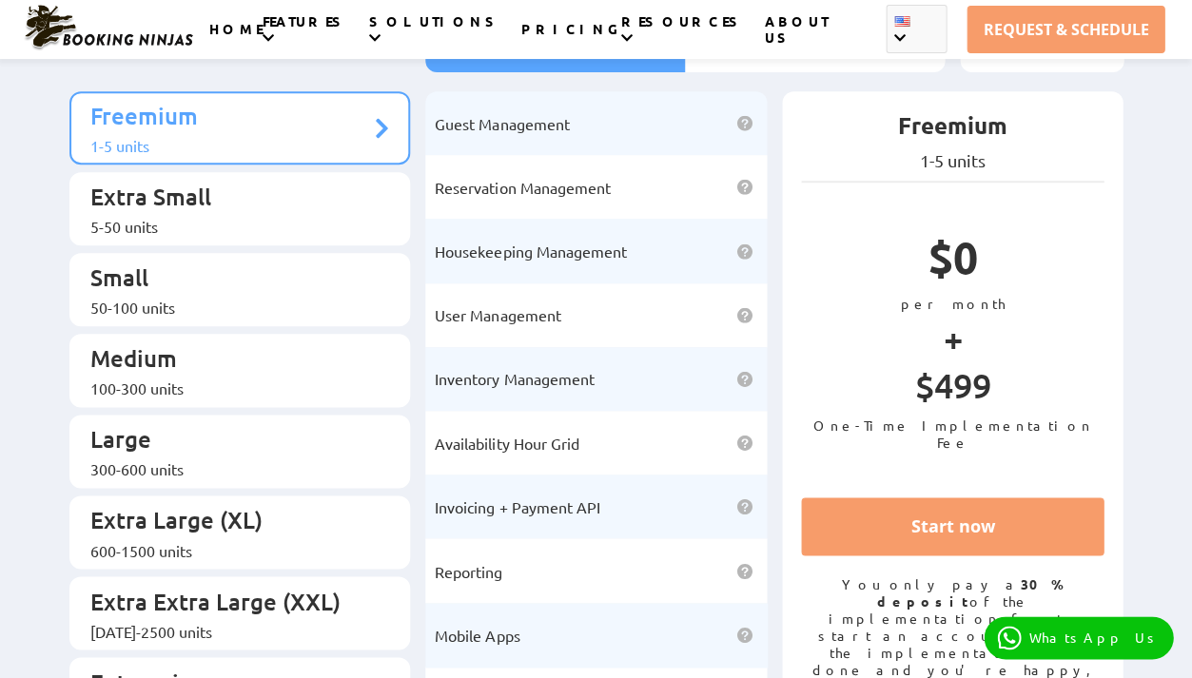
click at [57, 100] on div "Booking Ninjas Pricing: Simple, Transparent, Effective Get Full Access To Our C…" at bounding box center [596, 338] width 1084 height 823
click at [54, 100] on div "Booking Ninjas Pricing: Simple, Transparent, Effective Get Full Access To Our C…" at bounding box center [596, 338] width 1084 height 823
drag, startPoint x: 57, startPoint y: 101, endPoint x: 191, endPoint y: 249, distance: 200.0
click at [191, 249] on div "Booking Ninjas Pricing: Simple, Transparent, Effective Get Full Access To Our C…" at bounding box center [596, 338] width 1084 height 823
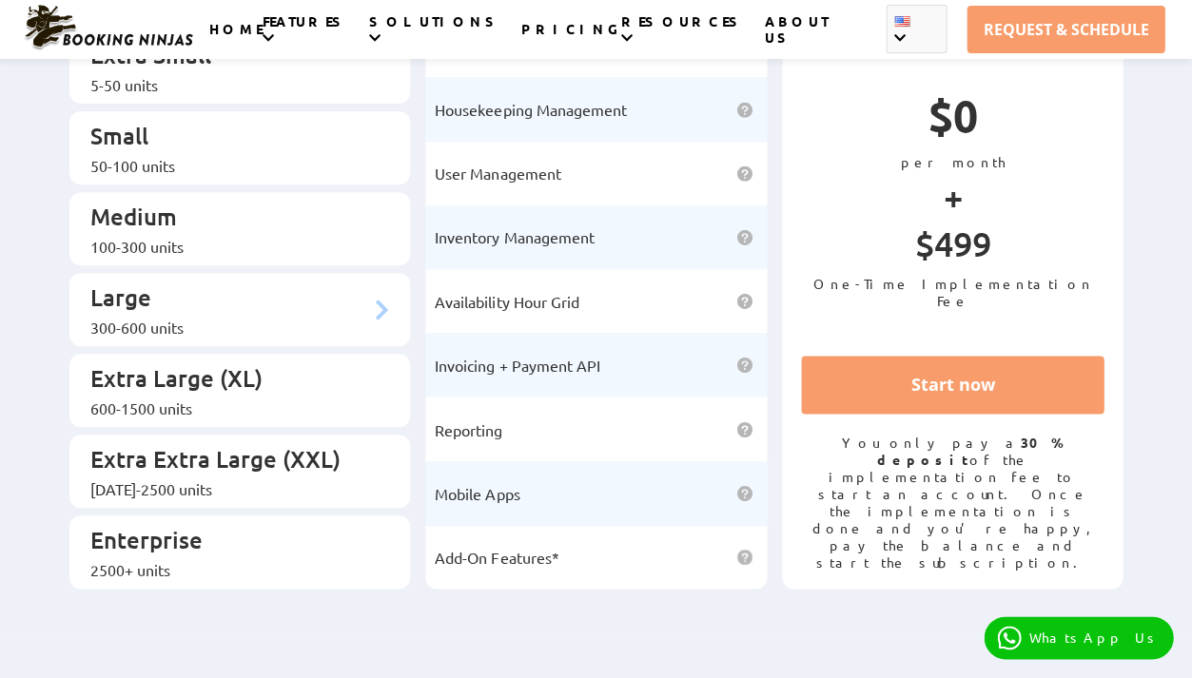
scroll to position [339, 0]
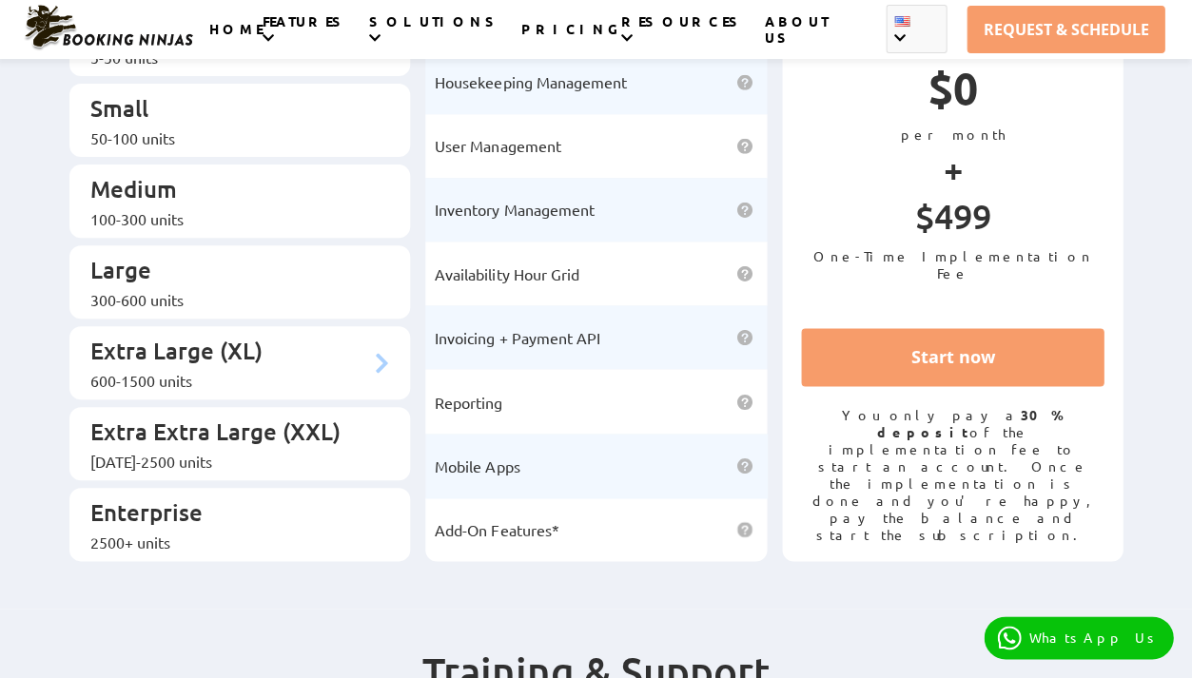
drag, startPoint x: 185, startPoint y: 531, endPoint x: 165, endPoint y: 349, distance: 182.9
click at [165, 348] on div "Booking Ninjas Pricing: Simple, Transparent, Effective Get Full Access To Our C…" at bounding box center [596, 163] width 1192 height 889
drag, startPoint x: 196, startPoint y: 465, endPoint x: 103, endPoint y: 462, distance: 93.3
click at [103, 497] on p "Enterprise" at bounding box center [230, 514] width 281 height 35
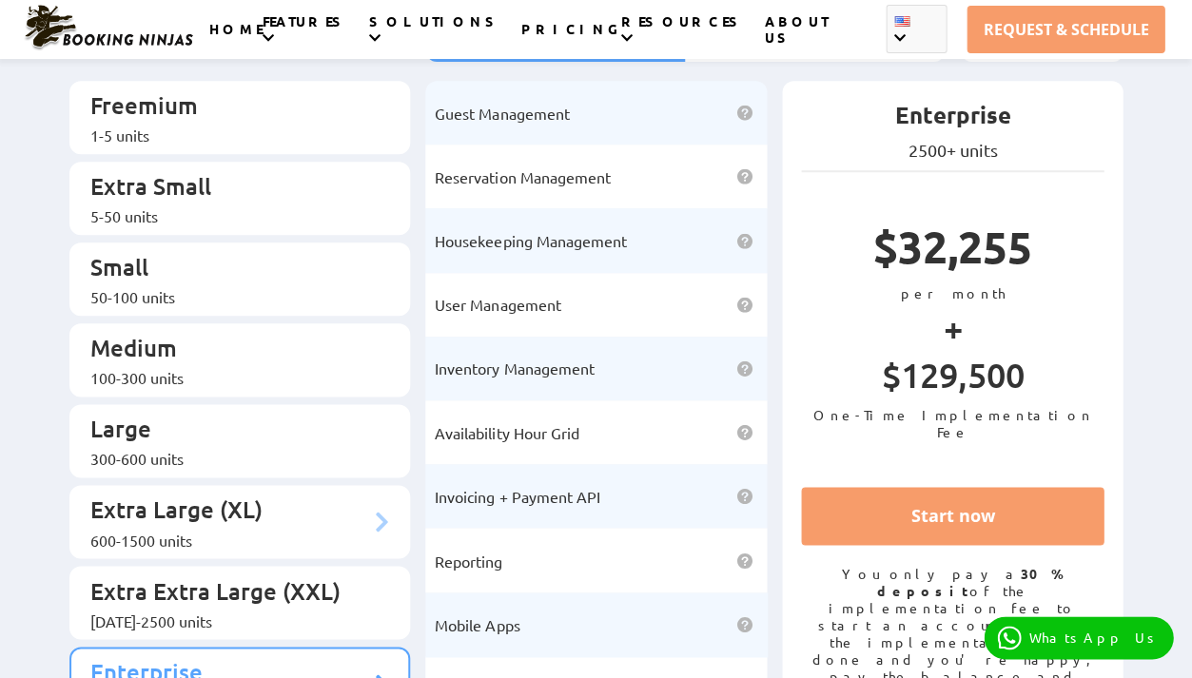
scroll to position [178, 0]
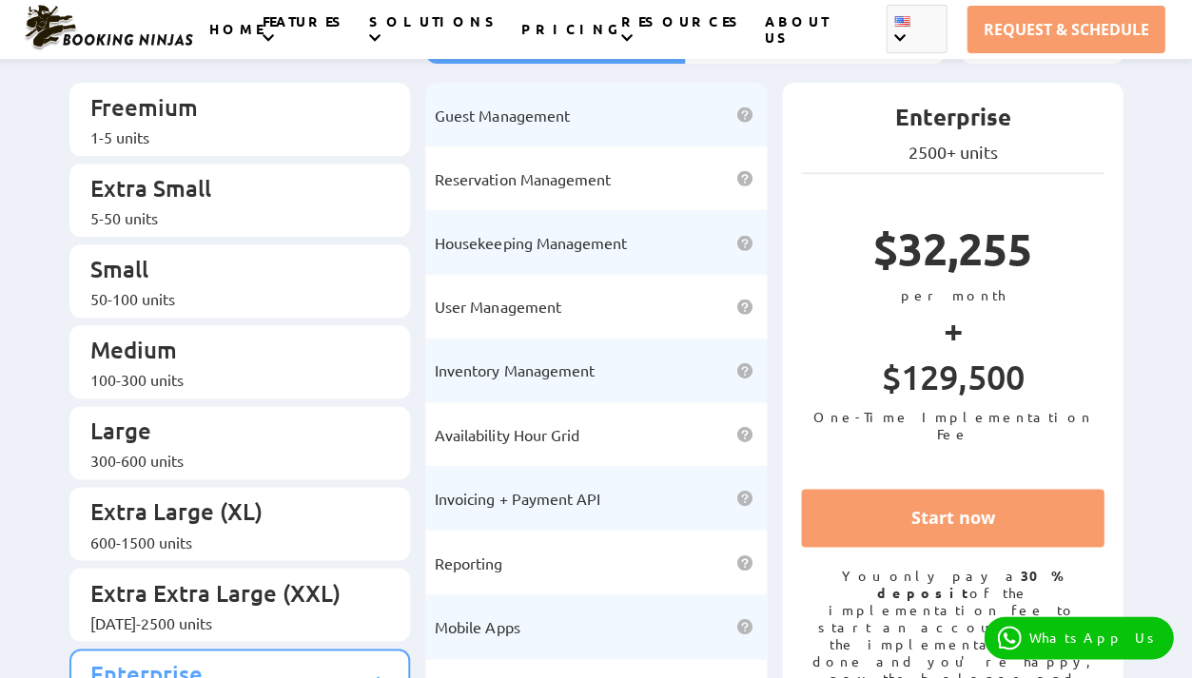
click at [44, 153] on div "Booking Ninjas Pricing: Simple, Transparent, Effective Get Full Access To Our C…" at bounding box center [596, 324] width 1192 height 889
